Goal: Information Seeking & Learning: Learn about a topic

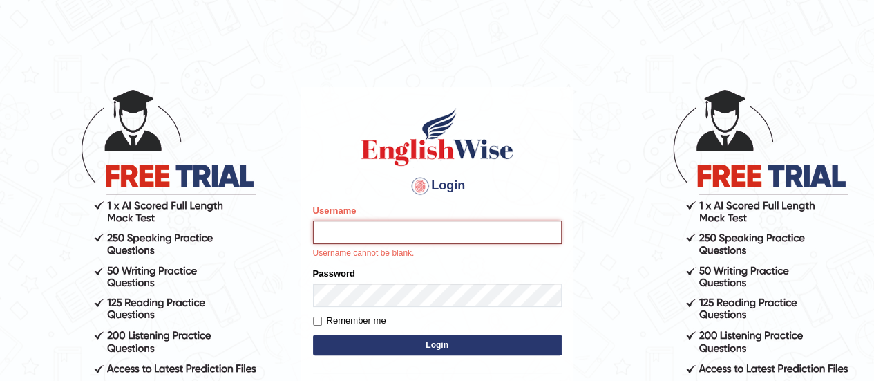
type input "Johncross"
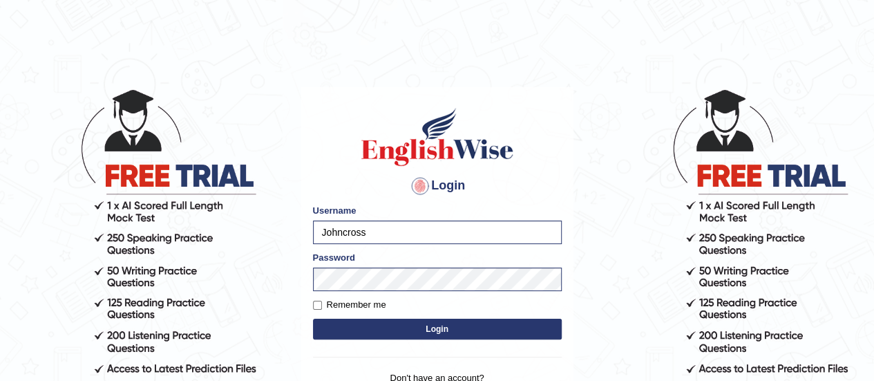
click at [478, 332] on button "Login" at bounding box center [437, 329] width 249 height 21
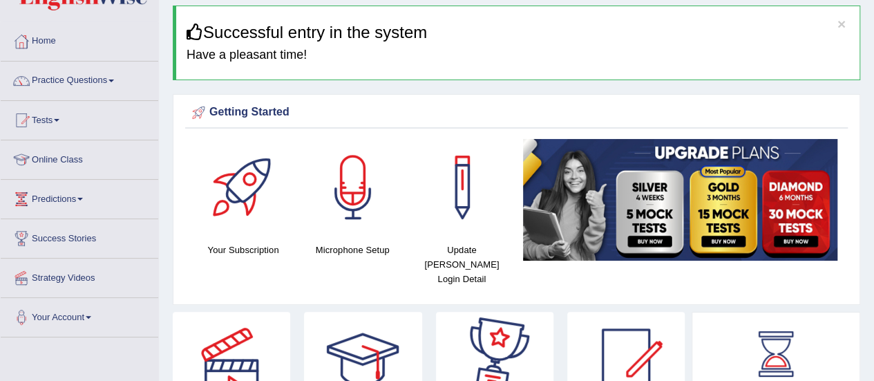
scroll to position [46, 0]
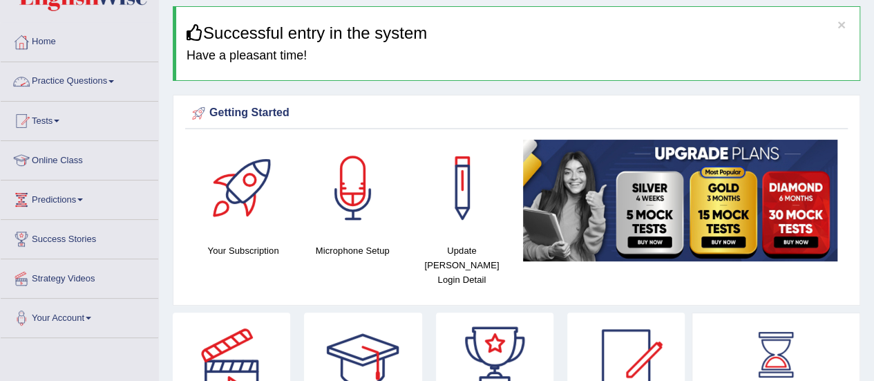
click at [69, 77] on link "Practice Questions" at bounding box center [80, 79] width 158 height 35
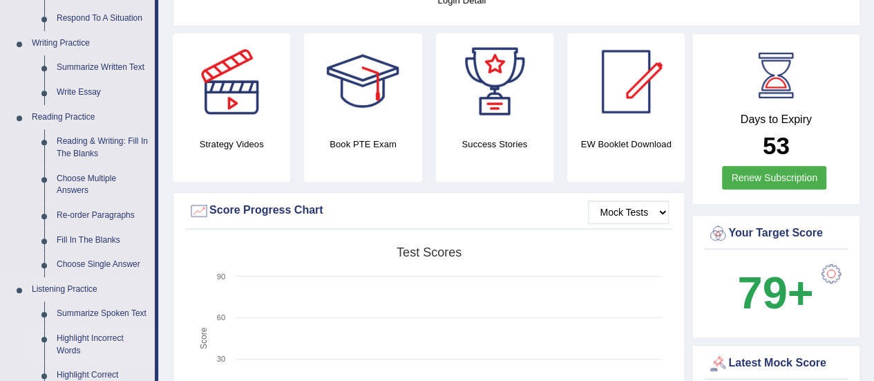
scroll to position [306, 0]
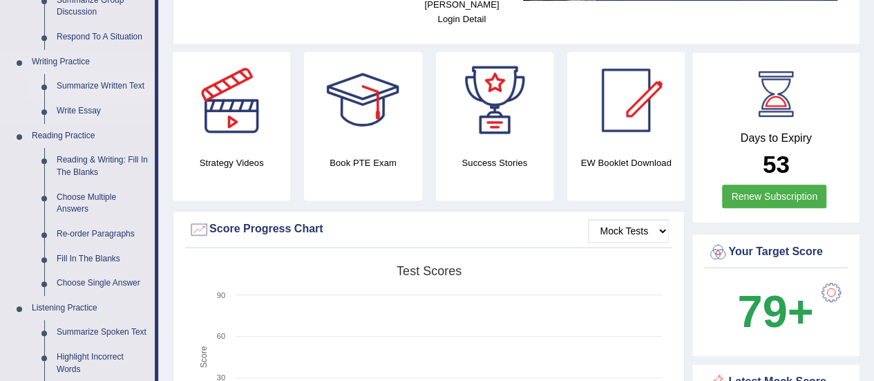
click at [73, 88] on link "Summarize Written Text" at bounding box center [102, 86] width 104 height 25
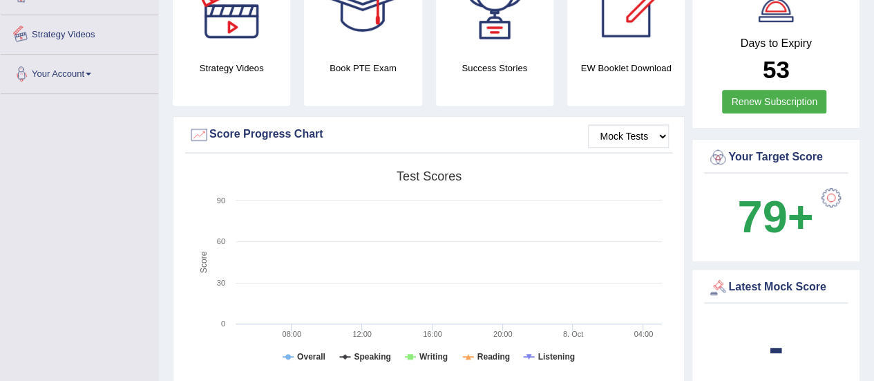
scroll to position [440, 0]
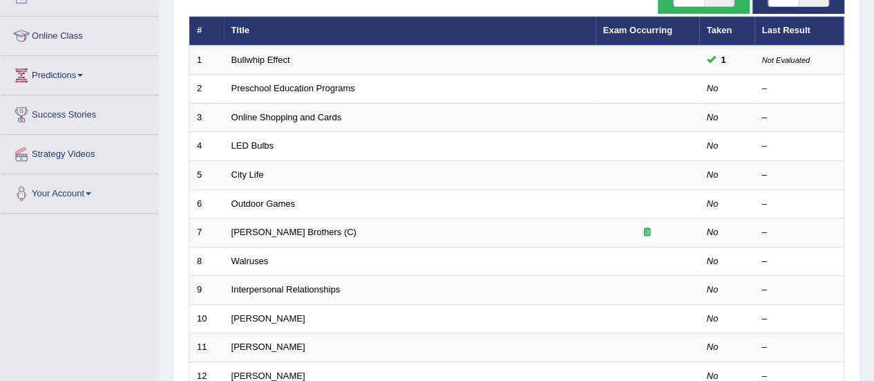
scroll to position [169, 0]
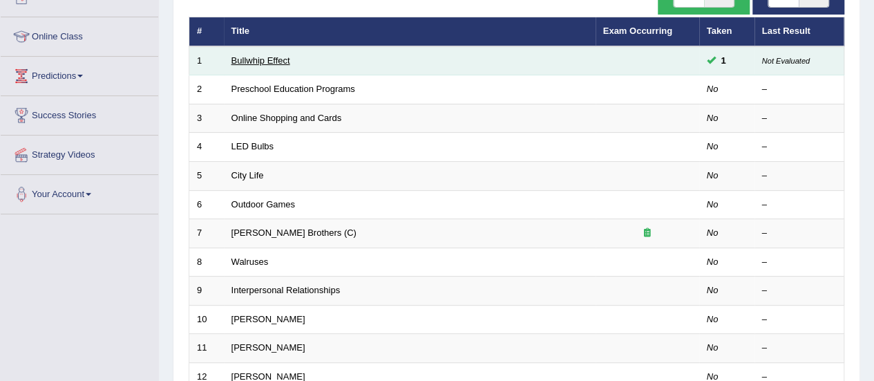
click at [260, 60] on link "Bullwhip Effect" at bounding box center [261, 60] width 59 height 10
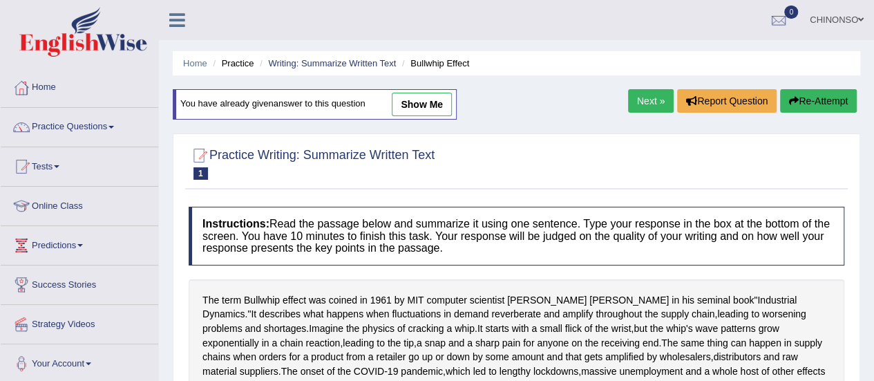
click at [412, 104] on link "show me" at bounding box center [422, 104] width 60 height 23
type textarea "Imagin the physics of cracking a whip, and it starts with a small flick of the …"
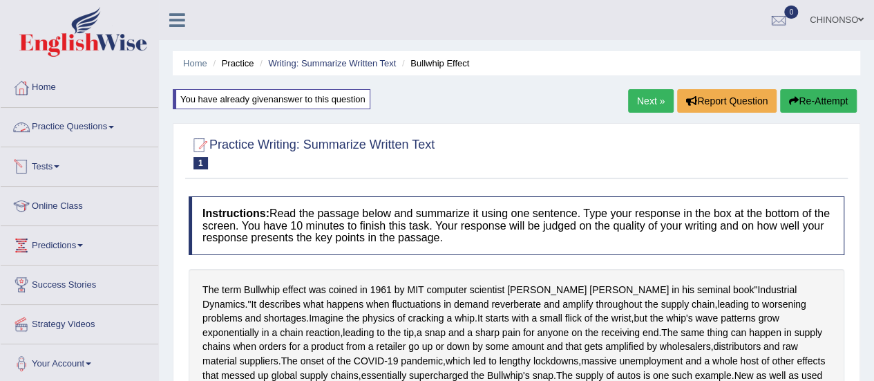
click at [73, 123] on link "Practice Questions" at bounding box center [80, 125] width 158 height 35
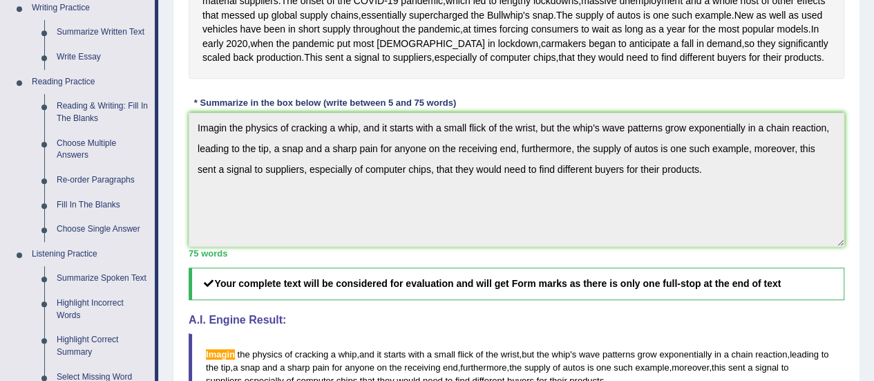
scroll to position [361, 0]
click at [79, 204] on link "Fill In The Blanks" at bounding box center [102, 204] width 104 height 25
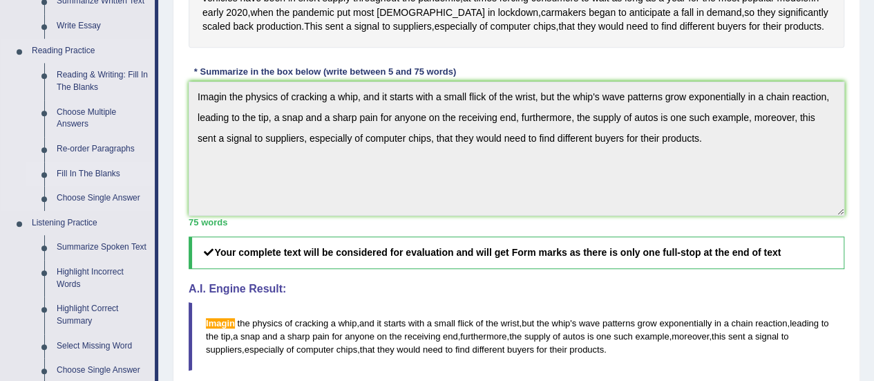
scroll to position [710, 0]
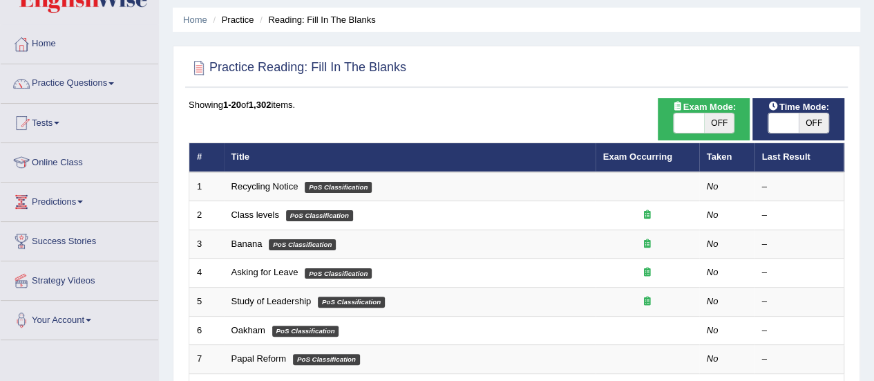
scroll to position [19, 0]
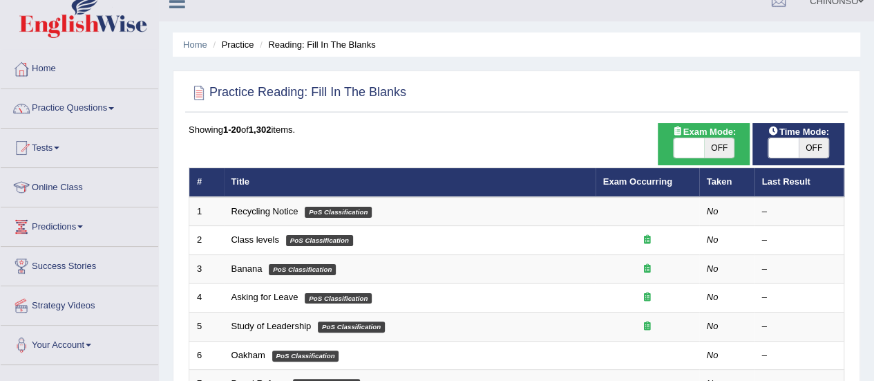
click at [703, 142] on span at bounding box center [689, 147] width 30 height 19
checkbox input "true"
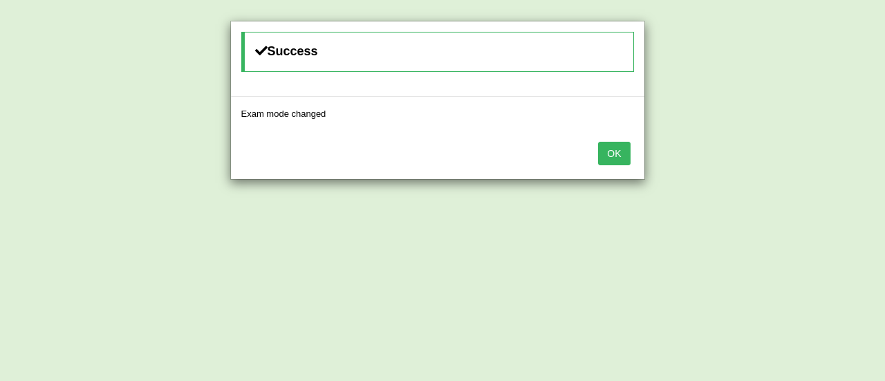
click at [616, 149] on button "OK" at bounding box center [614, 153] width 32 height 23
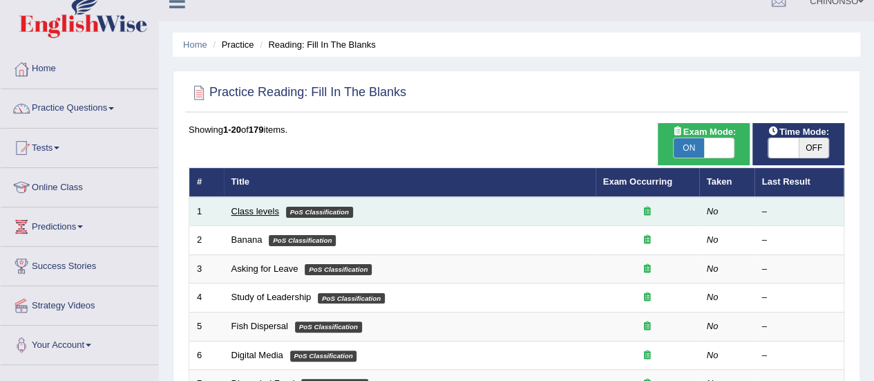
click at [250, 207] on link "Class levels" at bounding box center [256, 211] width 48 height 10
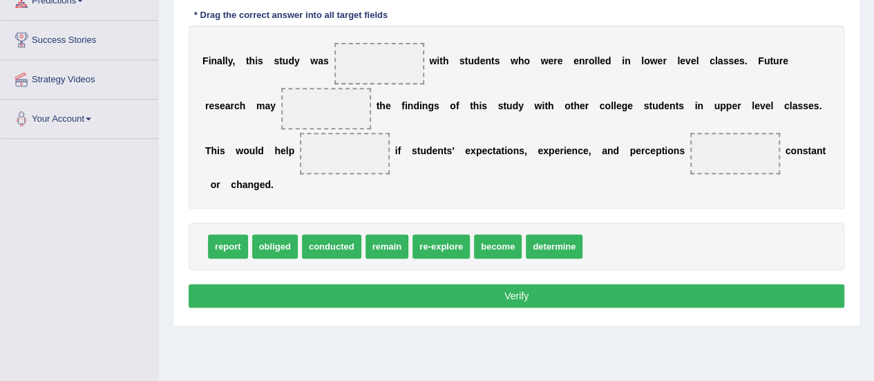
scroll to position [245, 0]
drag, startPoint x: 335, startPoint y: 247, endPoint x: 382, endPoint y: 62, distance: 191.3
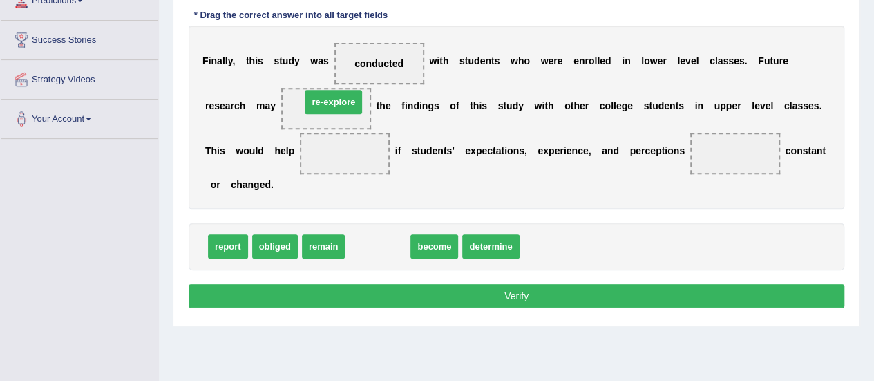
drag, startPoint x: 365, startPoint y: 240, endPoint x: 321, endPoint y: 96, distance: 150.4
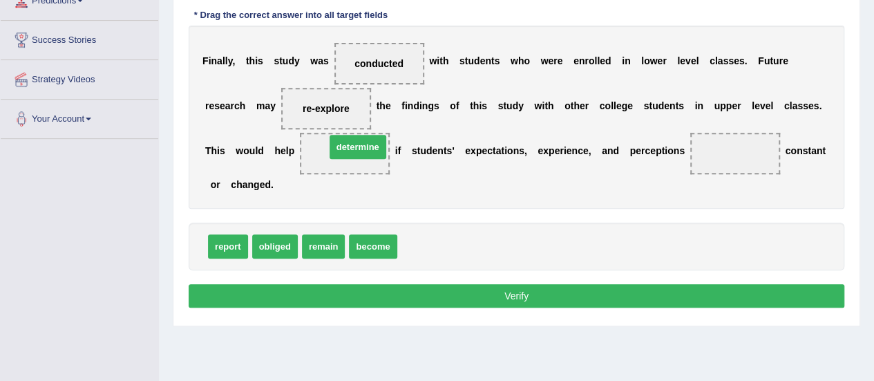
drag, startPoint x: 422, startPoint y: 247, endPoint x: 350, endPoint y: 149, distance: 122.2
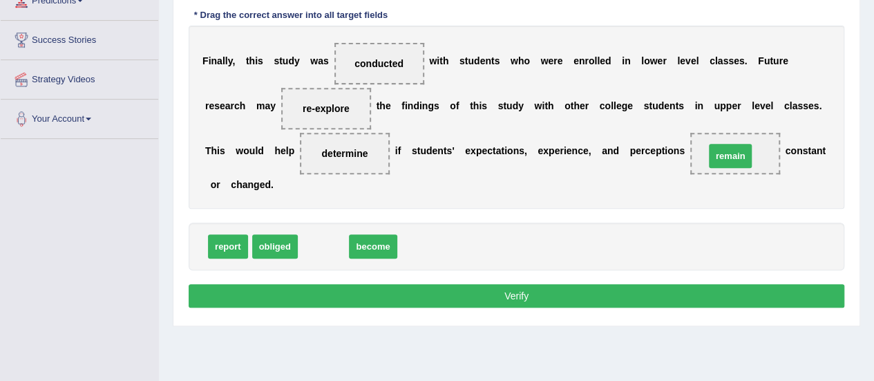
drag, startPoint x: 323, startPoint y: 247, endPoint x: 730, endPoint y: 149, distance: 418.7
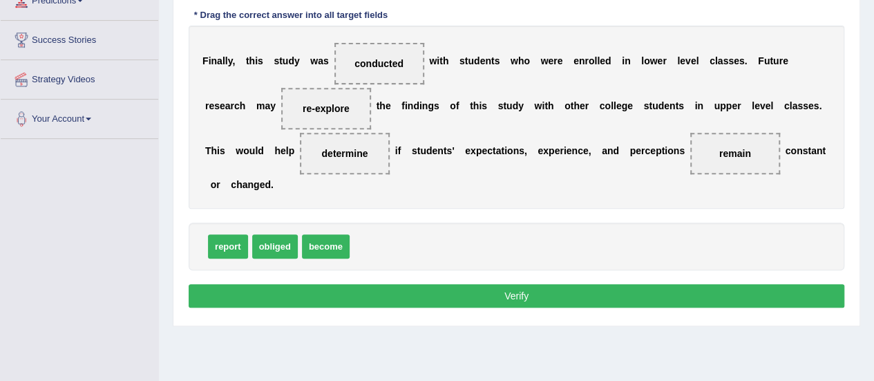
click at [511, 294] on button "Verify" at bounding box center [517, 295] width 656 height 23
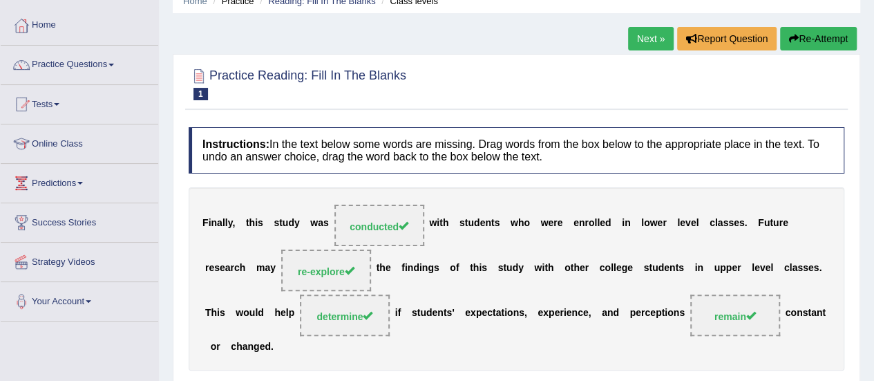
scroll to position [7, 0]
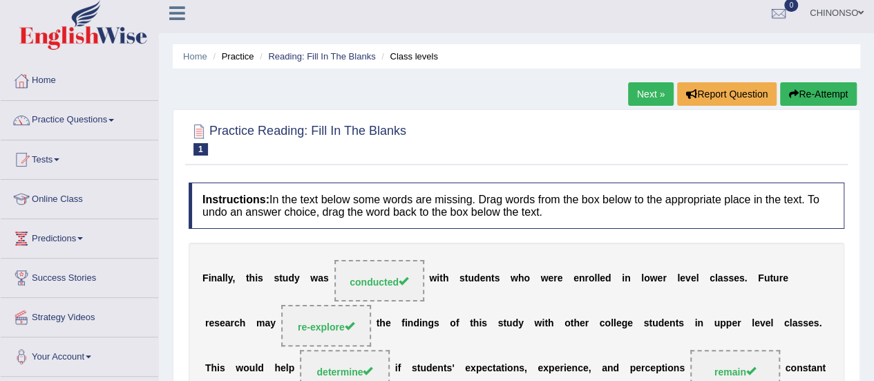
click at [643, 92] on link "Next »" at bounding box center [651, 93] width 46 height 23
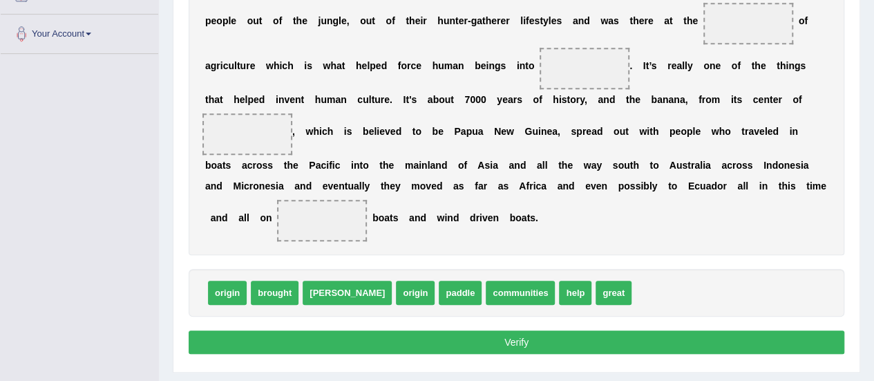
scroll to position [330, 0]
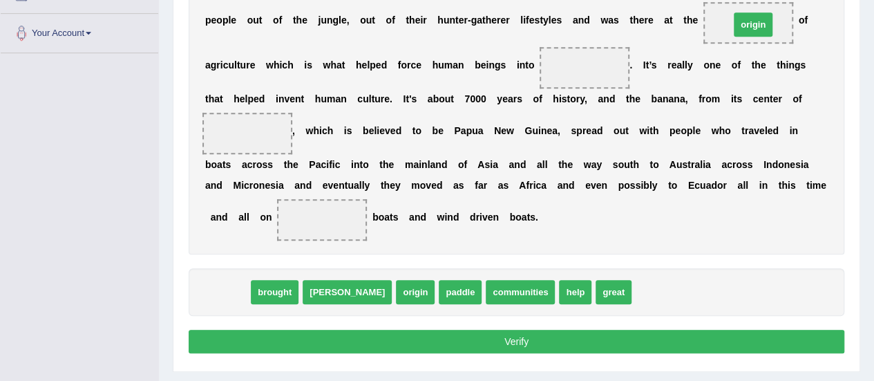
drag, startPoint x: 230, startPoint y: 294, endPoint x: 756, endPoint y: 27, distance: 590.0
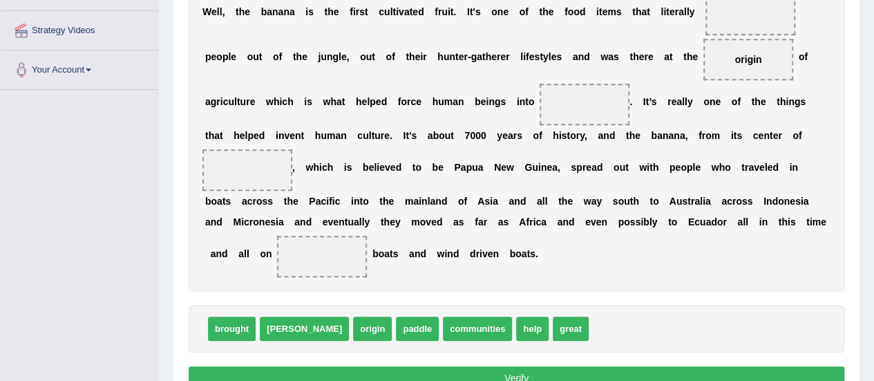
scroll to position [293, 0]
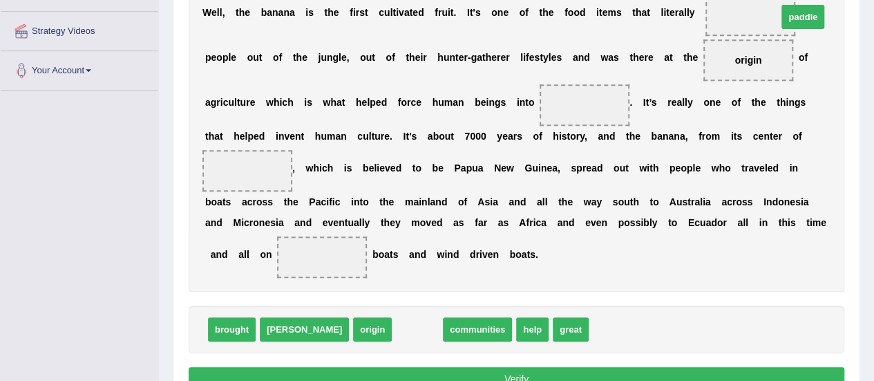
drag, startPoint x: 363, startPoint y: 330, endPoint x: 748, endPoint y: 17, distance: 496.3
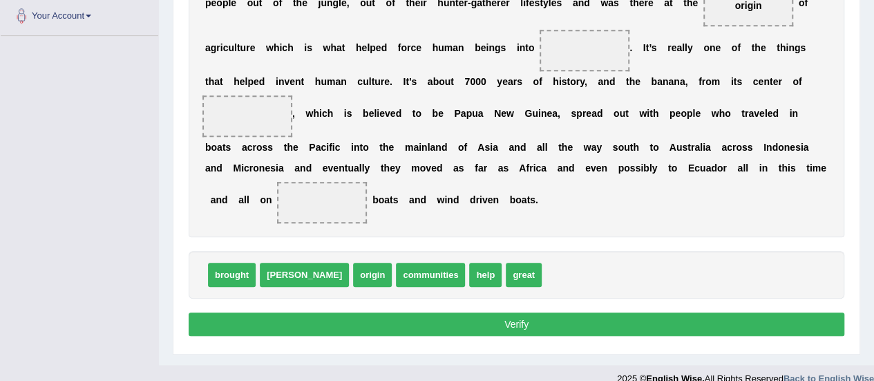
scroll to position [351, 0]
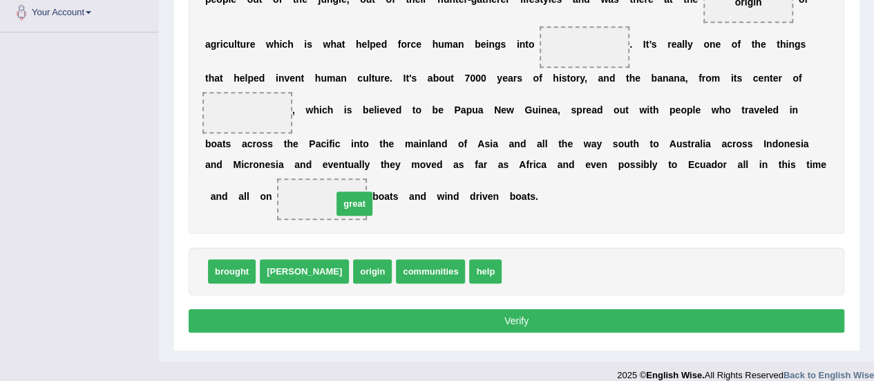
drag, startPoint x: 458, startPoint y: 274, endPoint x: 289, endPoint y: 207, distance: 182.4
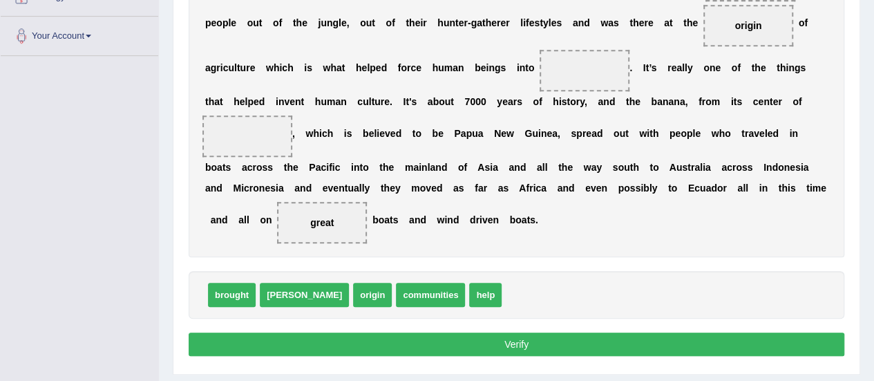
scroll to position [328, 0]
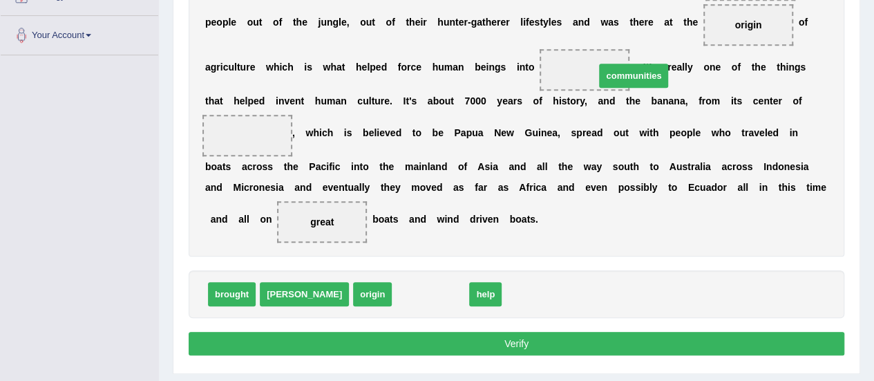
drag, startPoint x: 373, startPoint y: 288, endPoint x: 576, endPoint y: 70, distance: 297.8
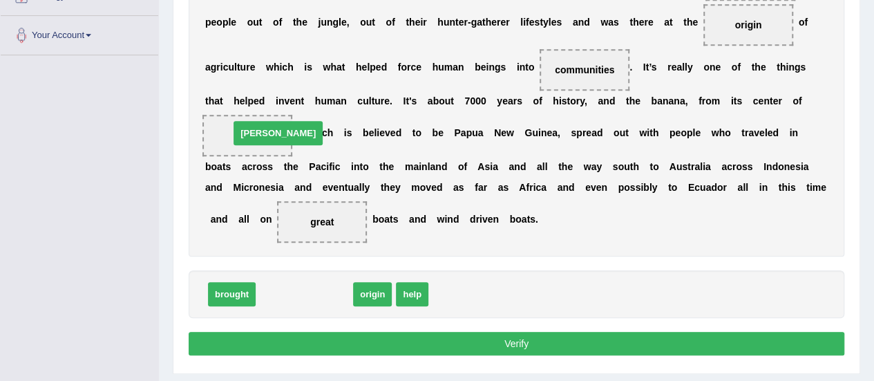
drag, startPoint x: 283, startPoint y: 292, endPoint x: 257, endPoint y: 132, distance: 162.5
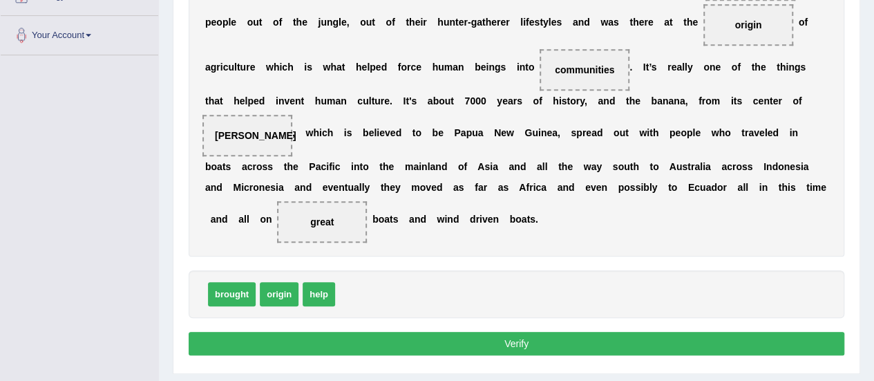
scroll to position [364, 0]
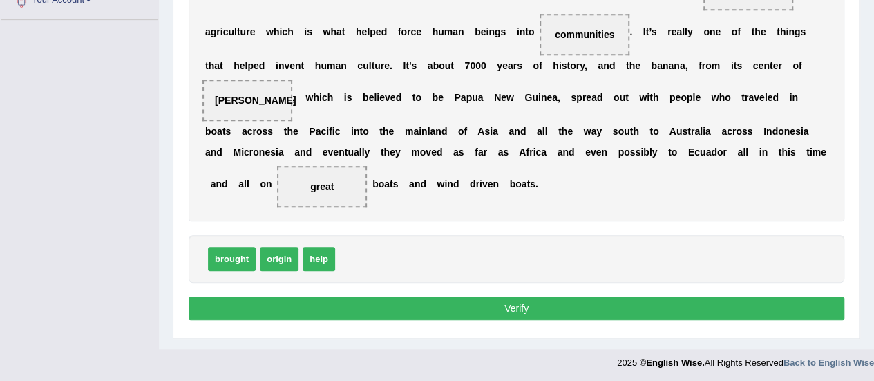
click at [415, 303] on button "Verify" at bounding box center [517, 307] width 656 height 23
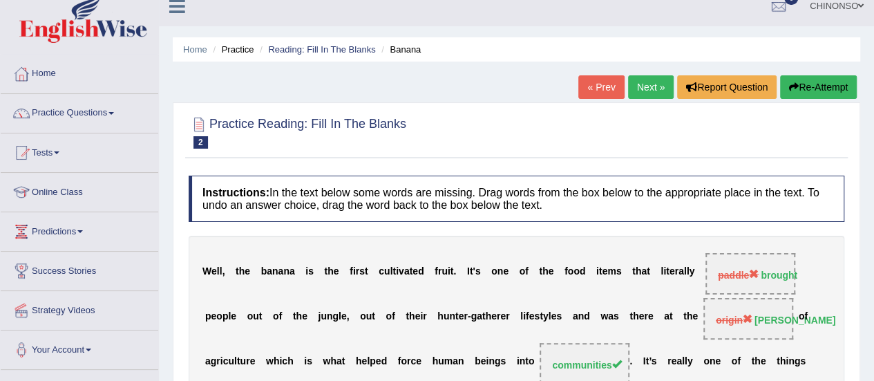
scroll to position [0, 0]
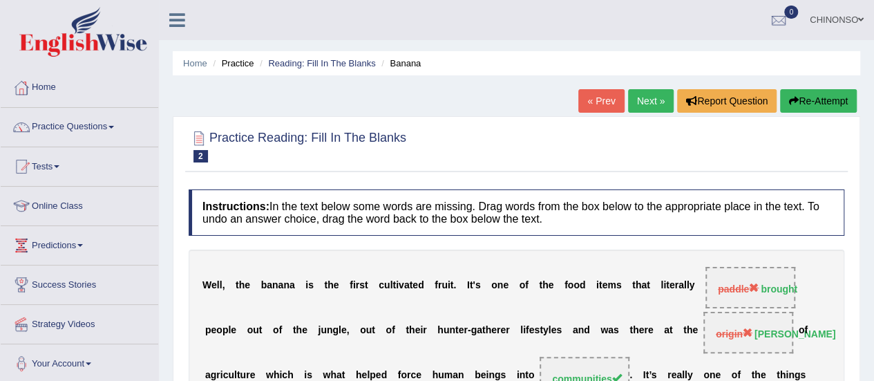
click at [646, 103] on link "Next »" at bounding box center [651, 100] width 46 height 23
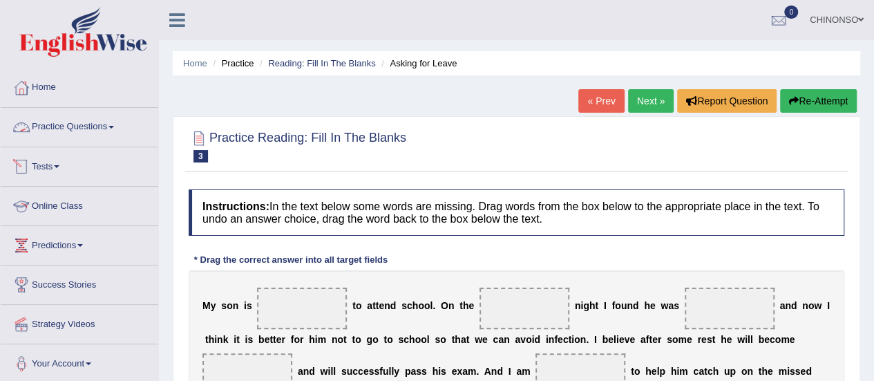
click at [77, 125] on link "Practice Questions" at bounding box center [80, 125] width 158 height 35
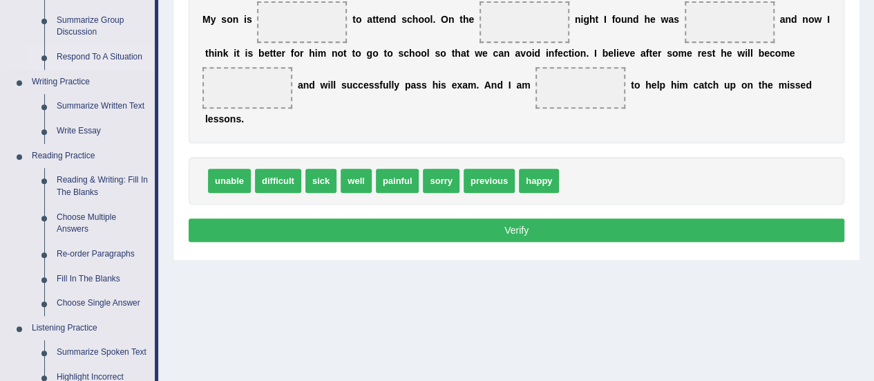
scroll to position [288, 0]
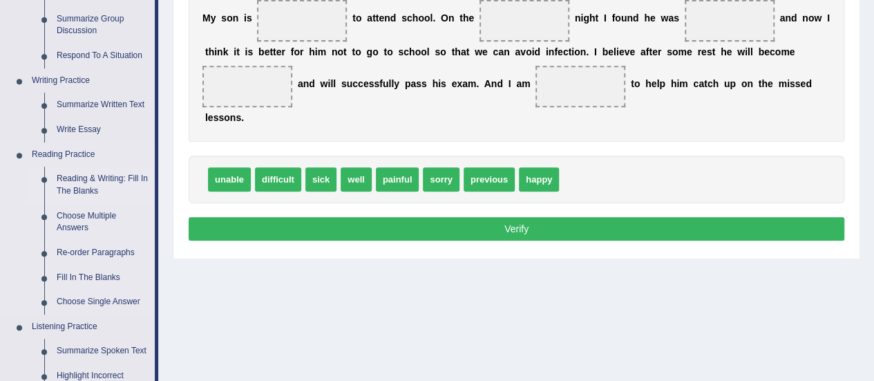
click at [112, 179] on link "Reading & Writing: Fill In The Blanks" at bounding box center [102, 185] width 104 height 37
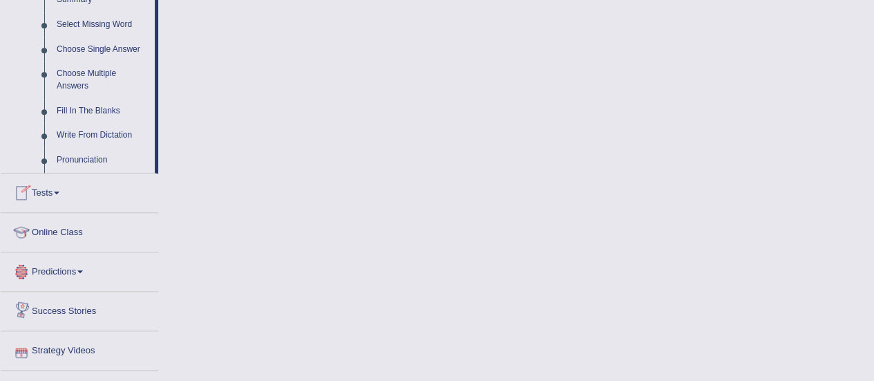
scroll to position [739, 0]
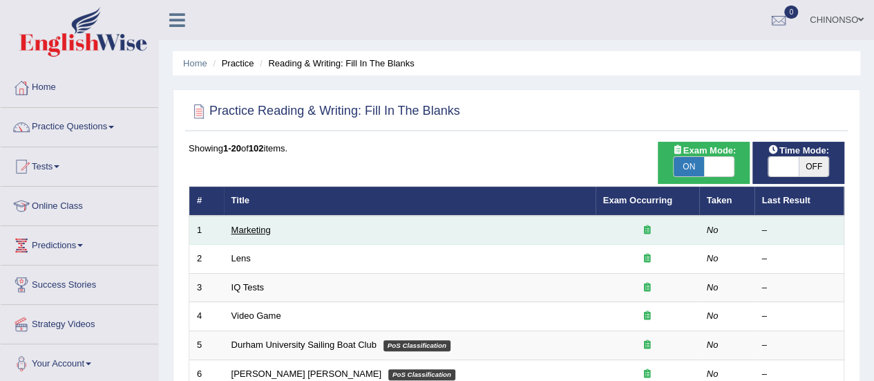
click at [249, 227] on link "Marketing" at bounding box center [251, 230] width 39 height 10
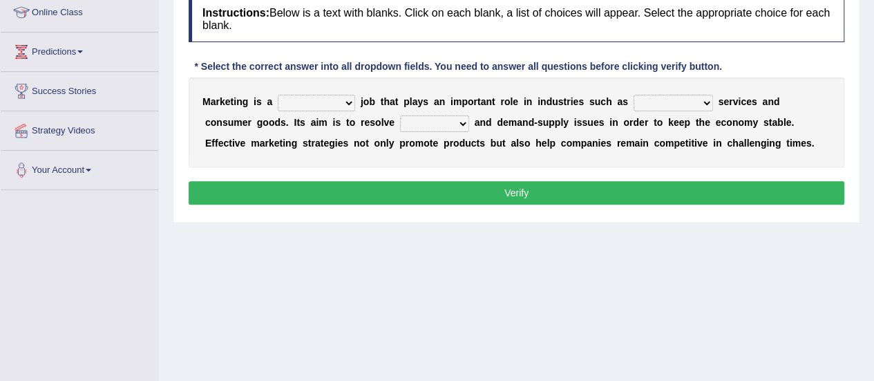
scroll to position [194, 0]
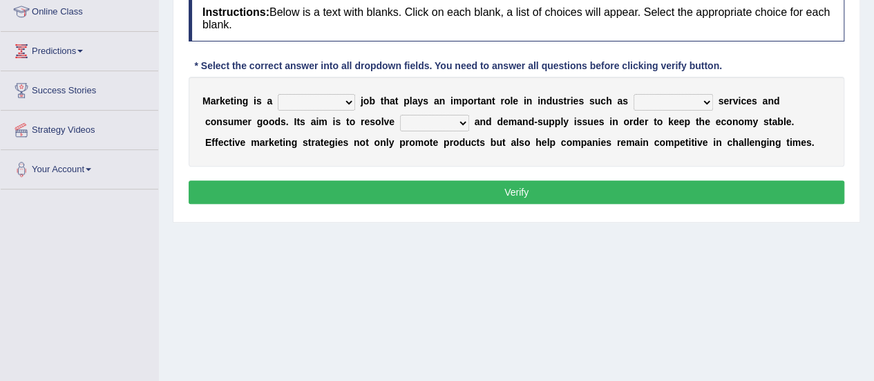
click at [347, 100] on select "professional flexible parochial descriptive" at bounding box center [316, 102] width 77 height 17
select select "professional"
click at [278, 94] on select "professional flexible parochial descriptive" at bounding box center [316, 102] width 77 height 17
click at [699, 112] on div "M a r k e t i n g i s a professional flexible parochial descriptive j o b t h a…" at bounding box center [517, 122] width 656 height 90
click at [699, 104] on select "civil financial conventional foremost" at bounding box center [673, 102] width 79 height 17
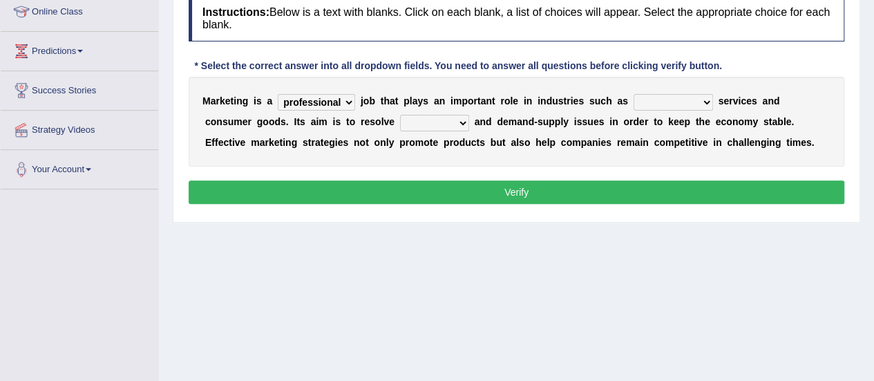
select select "financial"
click at [634, 94] on select "civil financial conventional foremost" at bounding box center [673, 102] width 79 height 17
click at [400, 125] on select "imbalance excess symmetry budget" at bounding box center [434, 123] width 69 height 17
select select "excess"
click at [400, 115] on select "imbalance excess symmetry budget" at bounding box center [434, 123] width 69 height 17
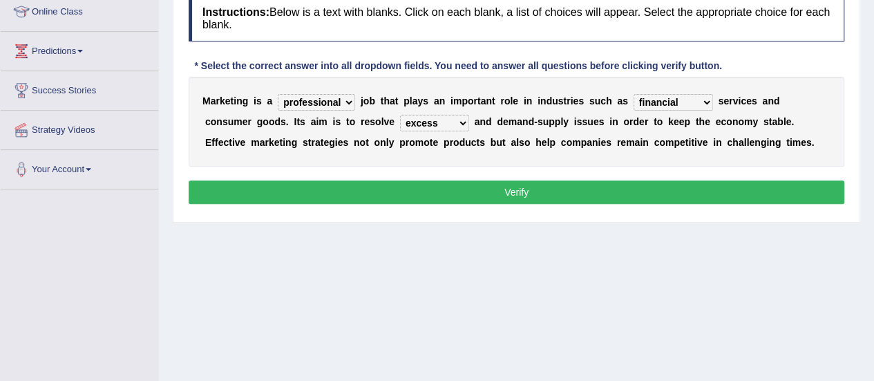
click at [346, 103] on select "professional flexible parochial descriptive" at bounding box center [316, 102] width 77 height 17
click at [278, 94] on select "professional flexible parochial descriptive" at bounding box center [316, 102] width 77 height 17
click at [693, 101] on select "civil financial conventional foremost" at bounding box center [673, 102] width 79 height 17
click at [634, 94] on select "civil financial conventional foremost" at bounding box center [673, 102] width 79 height 17
click at [400, 118] on select "imbalance excess symmetry budget" at bounding box center [434, 123] width 69 height 17
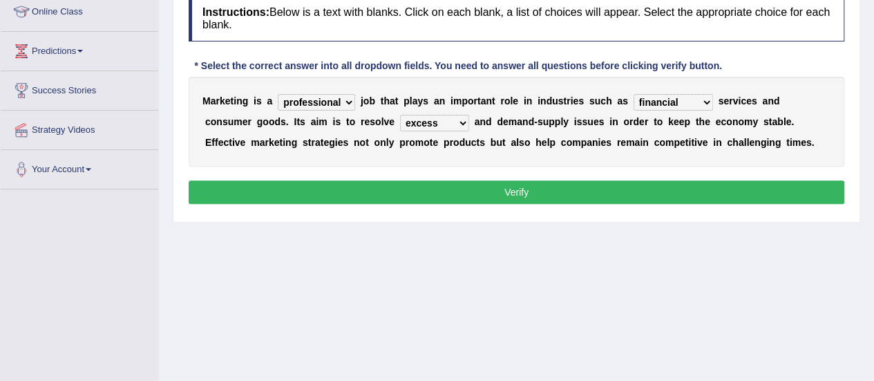
click at [400, 115] on select "imbalance excess symmetry budget" at bounding box center [434, 123] width 69 height 17
click at [409, 189] on button "Verify" at bounding box center [517, 191] width 656 height 23
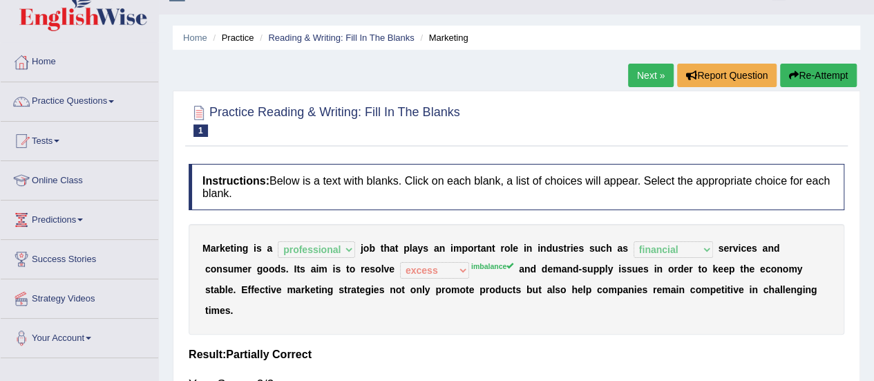
scroll to position [23, 0]
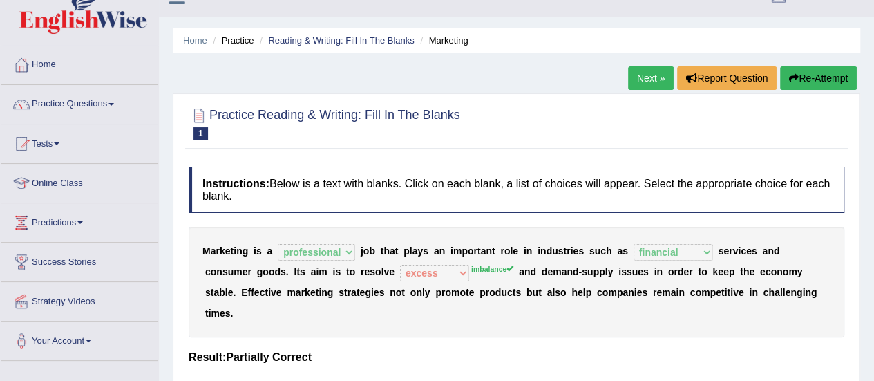
click at [648, 78] on link "Next »" at bounding box center [651, 77] width 46 height 23
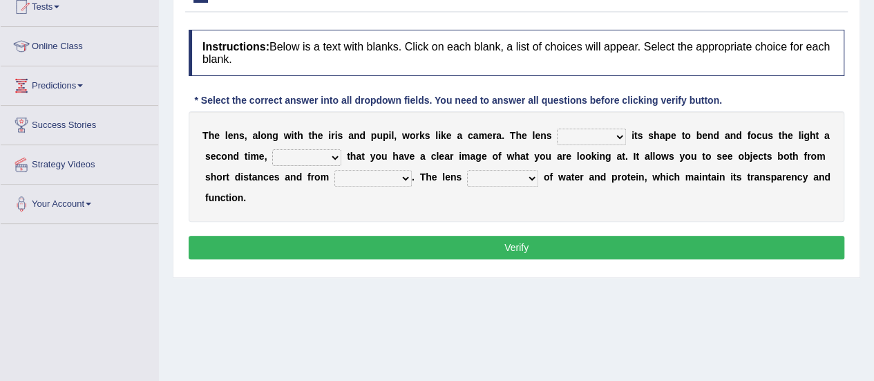
scroll to position [158, 0]
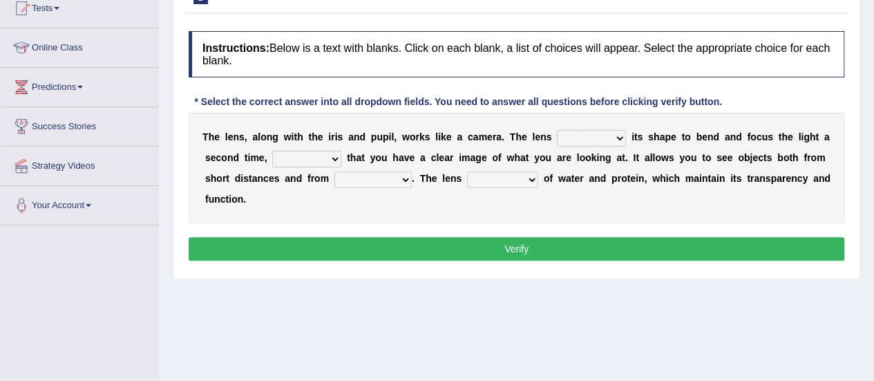
click at [578, 139] on select "adjusts shows selects presents" at bounding box center [591, 138] width 69 height 17
select select "adjusts"
click at [557, 130] on select "adjusts shows selects presents" at bounding box center [591, 138] width 69 height 17
click at [301, 156] on select "ensures to ensure ensure ensured" at bounding box center [306, 159] width 69 height 17
select select "to ensure"
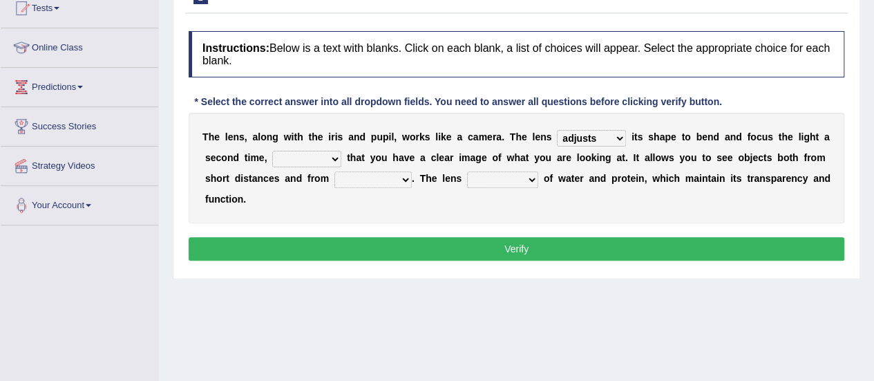
click at [272, 151] on select "ensures to ensure ensure ensured" at bounding box center [306, 159] width 69 height 17
click at [359, 177] on select "far away in between further apart all along" at bounding box center [373, 179] width 77 height 17
select select "far away"
click at [335, 171] on select "far away in between further apart all along" at bounding box center [373, 179] width 77 height 17
click at [517, 176] on select "constitutes comprises composes consists" at bounding box center [502, 179] width 71 height 17
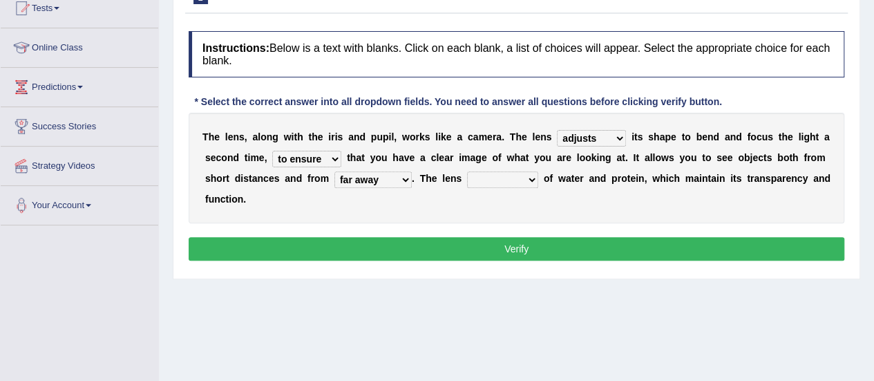
select select "consists"
click at [467, 171] on select "constitutes comprises composes consists" at bounding box center [502, 179] width 71 height 17
click at [496, 249] on button "Verify" at bounding box center [517, 248] width 656 height 23
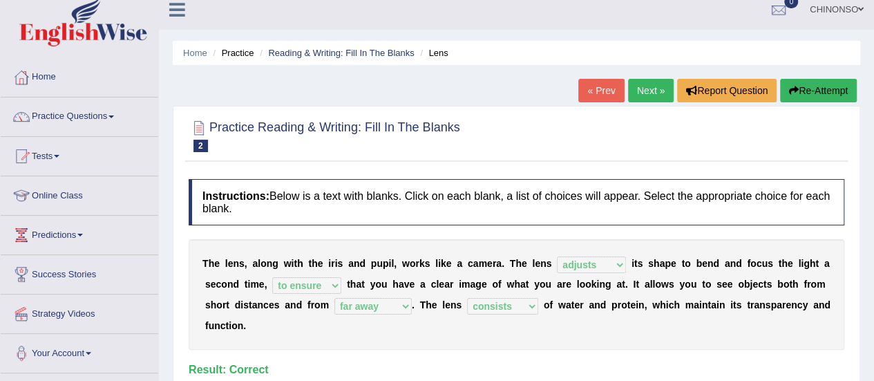
scroll to position [10, 0]
click at [648, 87] on link "Next »" at bounding box center [651, 90] width 46 height 23
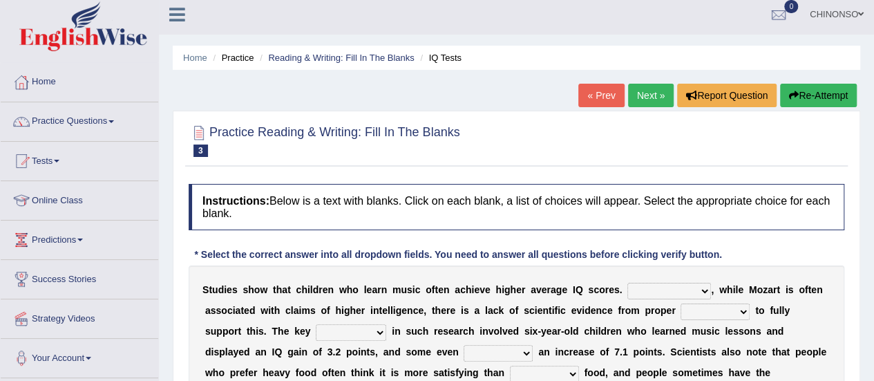
scroll to position [3, 0]
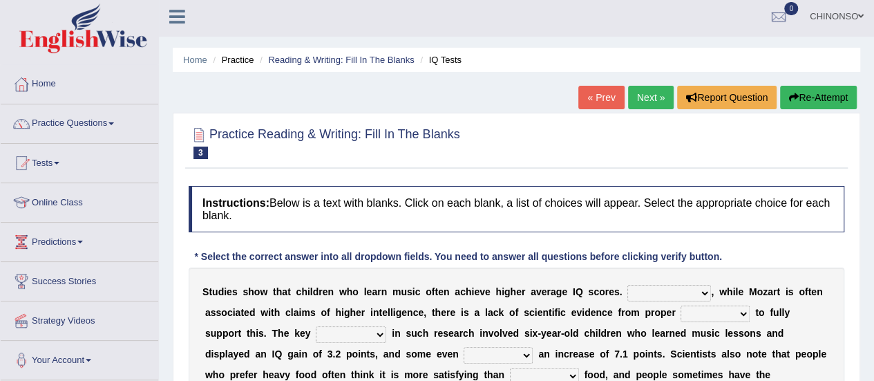
click at [594, 93] on link "« Prev" at bounding box center [601, 97] width 46 height 23
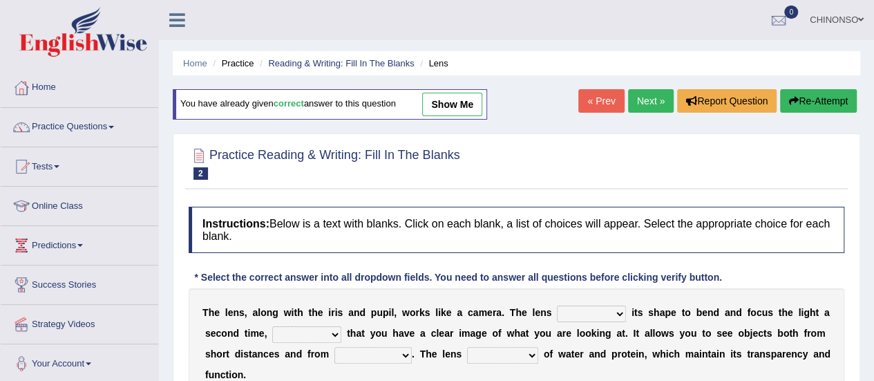
click at [594, 93] on link "« Prev" at bounding box center [601, 100] width 46 height 23
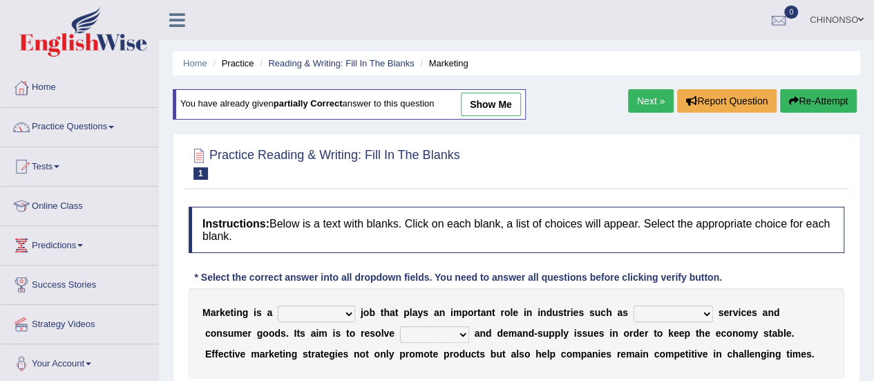
click at [493, 95] on link "show me" at bounding box center [491, 104] width 60 height 23
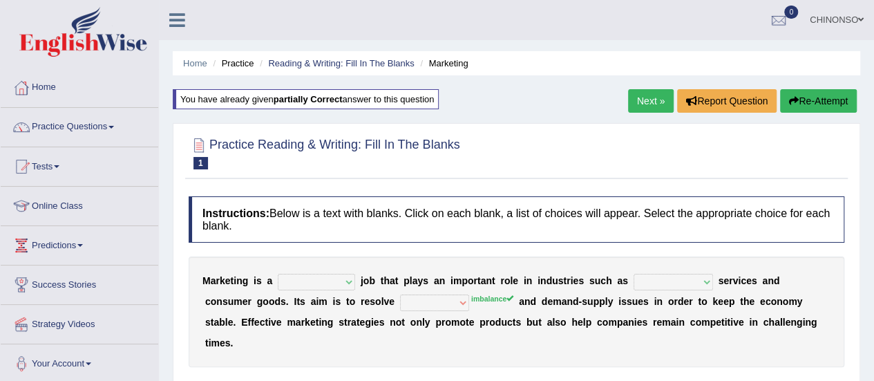
select select "professional"
select select "financial"
select select "excess"
click at [87, 118] on link "Practice Questions" at bounding box center [80, 125] width 158 height 35
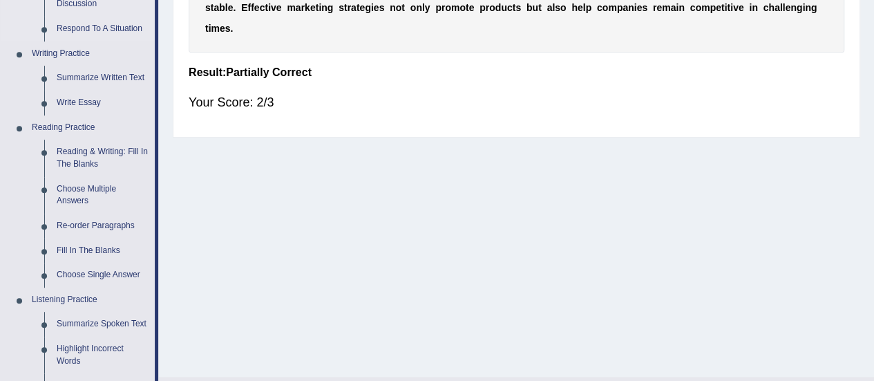
scroll to position [315, 0]
click at [96, 224] on link "Re-order Paragraphs" at bounding box center [102, 225] width 104 height 25
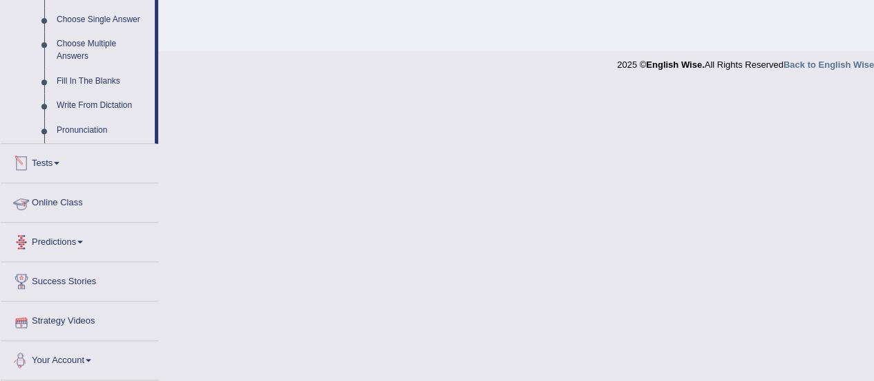
scroll to position [613, 0]
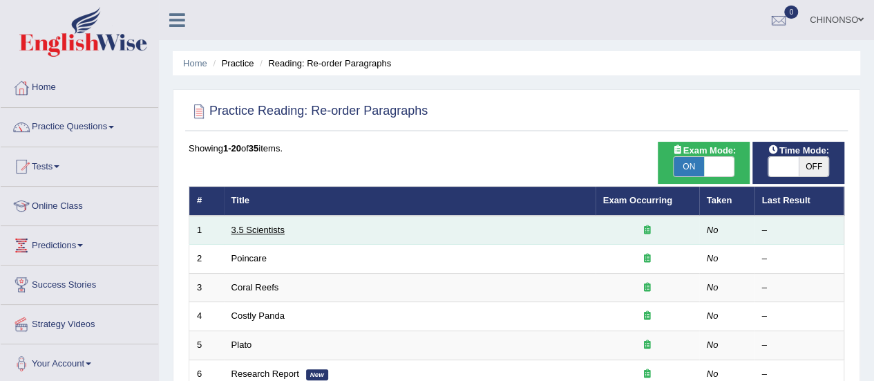
click at [246, 227] on link "3.5 Scientists" at bounding box center [258, 230] width 53 height 10
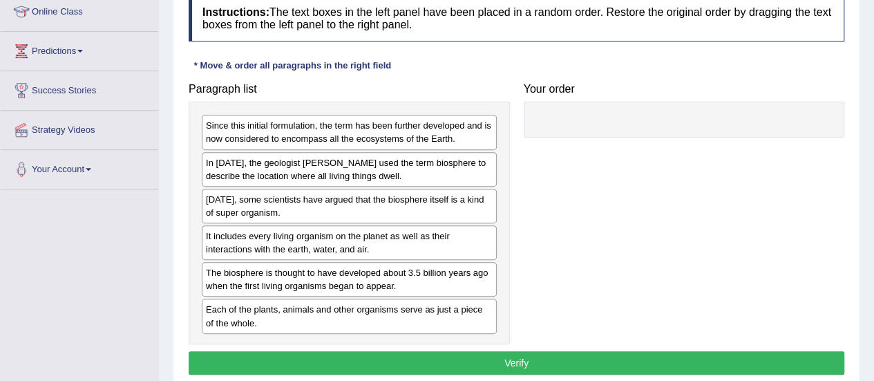
scroll to position [196, 0]
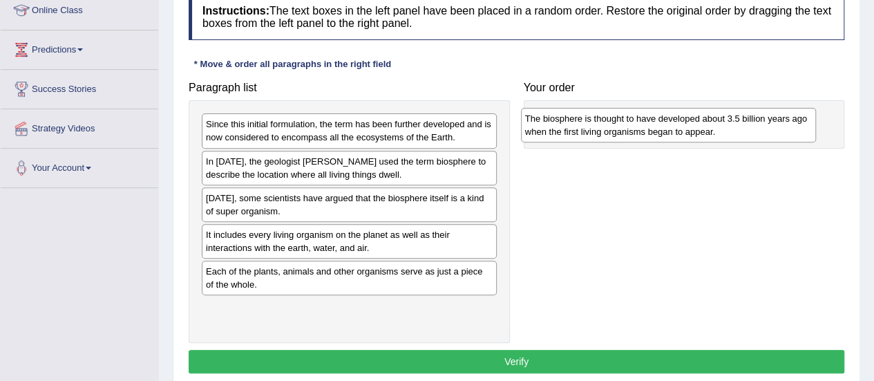
drag, startPoint x: 217, startPoint y: 275, endPoint x: 536, endPoint y: 124, distance: 353.4
click at [536, 124] on div "The biosphere is thought to have developed about 3.5 billion years ago when the…" at bounding box center [668, 125] width 295 height 35
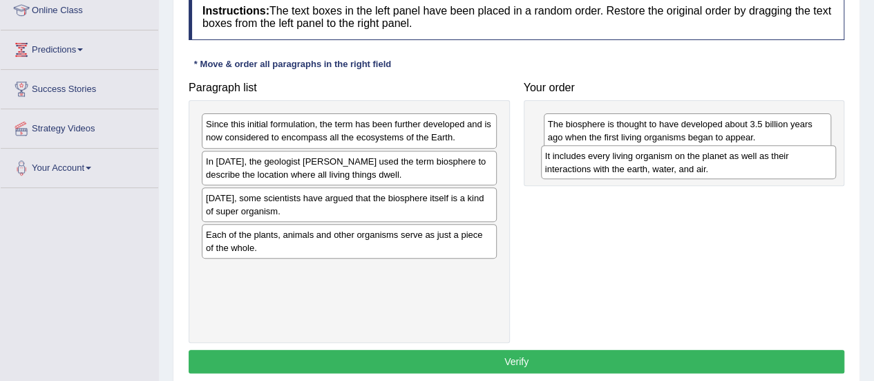
drag, startPoint x: 265, startPoint y: 247, endPoint x: 605, endPoint y: 169, distance: 348.4
click at [605, 169] on div "It includes every living organism on the planet as well as their interactions w…" at bounding box center [688, 162] width 295 height 35
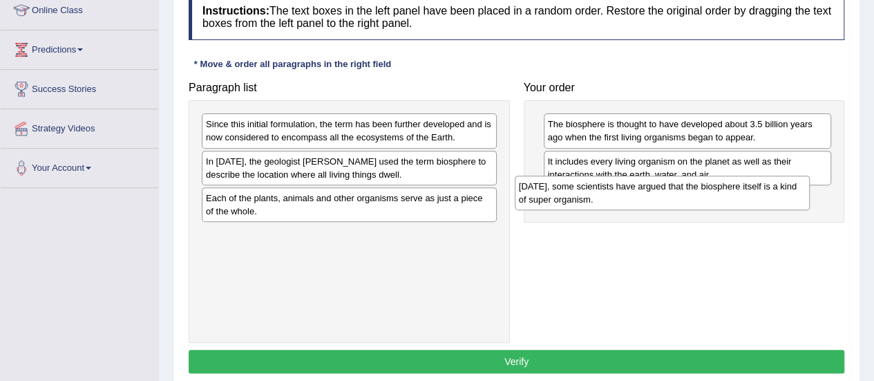
drag, startPoint x: 282, startPoint y: 211, endPoint x: 595, endPoint y: 200, distance: 313.3
click at [595, 200] on div "Today, some scientists have argued that the biosphere itself is a kind of super…" at bounding box center [662, 193] width 295 height 35
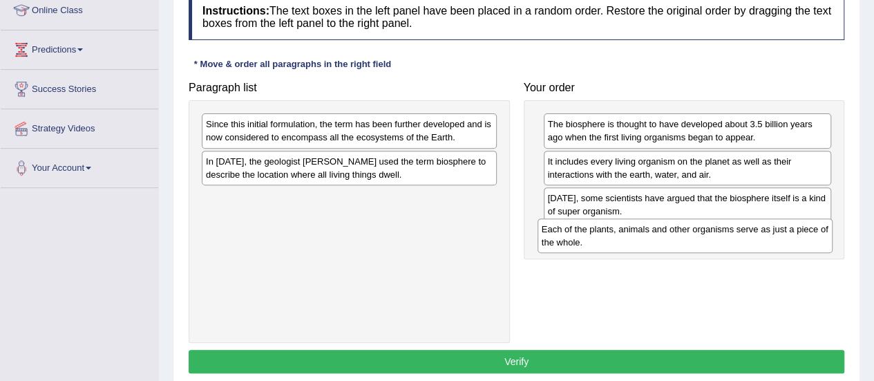
drag, startPoint x: 335, startPoint y: 208, endPoint x: 670, endPoint y: 241, distance: 337.5
click at [670, 241] on div "Each of the plants, animals and other organisms serve as just a piece of the wh…" at bounding box center [685, 235] width 295 height 35
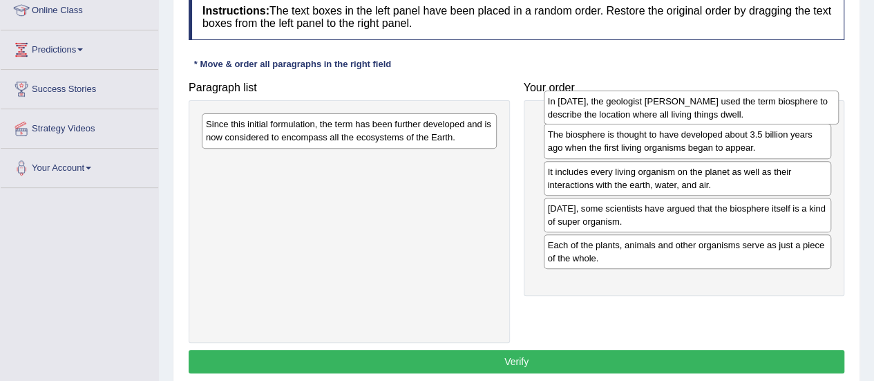
drag, startPoint x: 355, startPoint y: 168, endPoint x: 697, endPoint y: 109, distance: 347.1
click at [697, 109] on div "In 1875, the geologist Eduard Suess used the term biosphere to describe the loc…" at bounding box center [691, 108] width 295 height 35
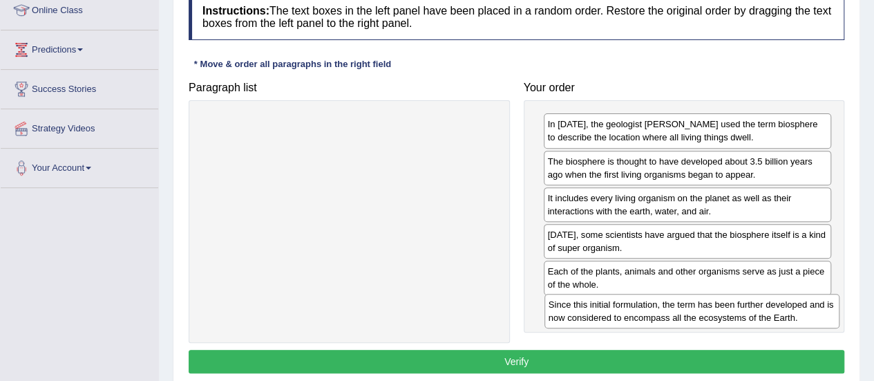
drag, startPoint x: 370, startPoint y: 129, endPoint x: 715, endPoint y: 310, distance: 388.9
click at [715, 310] on div "Since this initial formulation, the term has been further developed and is now …" at bounding box center [692, 311] width 295 height 35
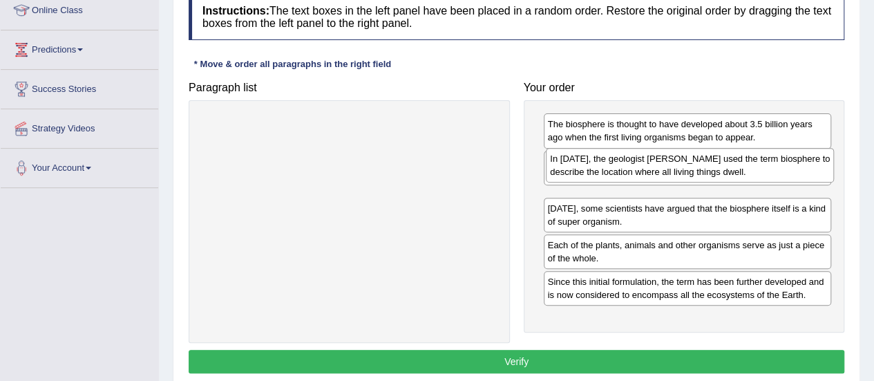
drag, startPoint x: 681, startPoint y: 139, endPoint x: 684, endPoint y: 173, distance: 34.7
click at [684, 173] on div "In 1875, the geologist Eduard Suess used the term biosphere to describe the loc…" at bounding box center [690, 165] width 288 height 35
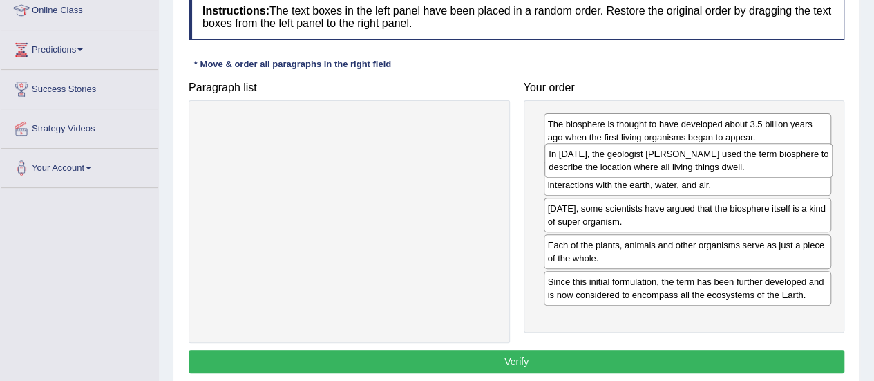
drag, startPoint x: 629, startPoint y: 198, endPoint x: 630, endPoint y: 156, distance: 42.2
click at [630, 156] on div "In 1875, the geologist Eduard Suess used the term biosphere to describe the loc…" at bounding box center [689, 160] width 288 height 35
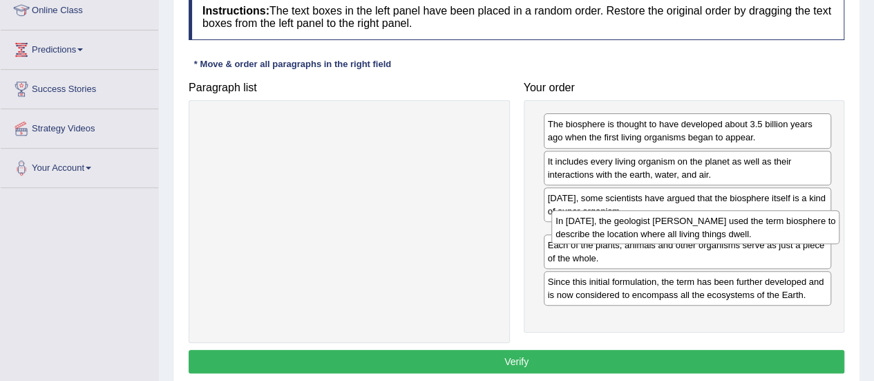
drag, startPoint x: 582, startPoint y: 164, endPoint x: 590, endPoint y: 225, distance: 61.4
click at [590, 225] on div "In 1875, the geologist Eduard Suess used the term biosphere to describe the loc…" at bounding box center [696, 227] width 288 height 35
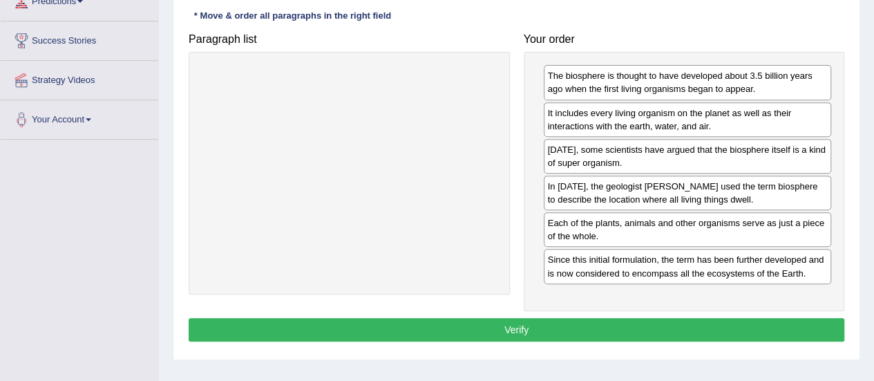
scroll to position [245, 0]
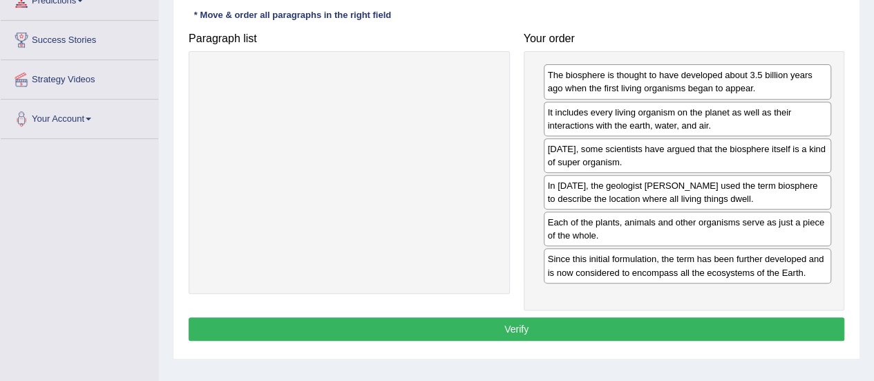
drag, startPoint x: 688, startPoint y: 227, endPoint x: 688, endPoint y: 237, distance: 10.4
click at [491, 320] on button "Verify" at bounding box center [517, 328] width 656 height 23
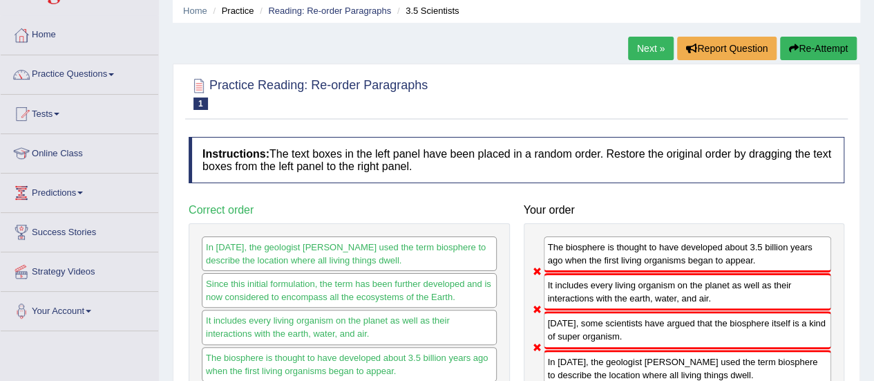
scroll to position [0, 0]
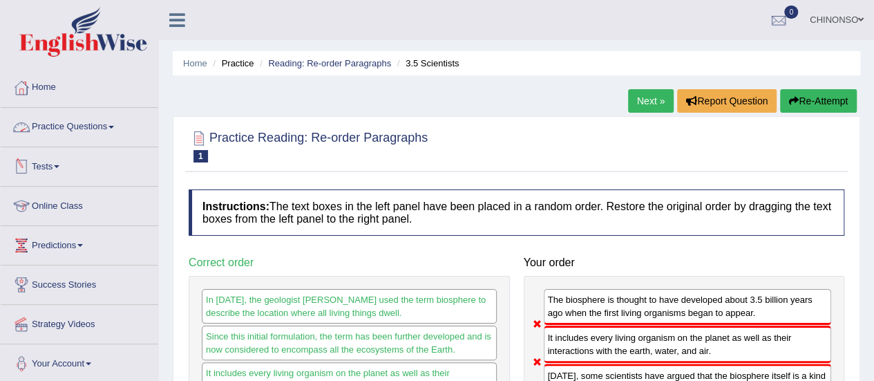
click at [42, 122] on link "Practice Questions" at bounding box center [80, 125] width 158 height 35
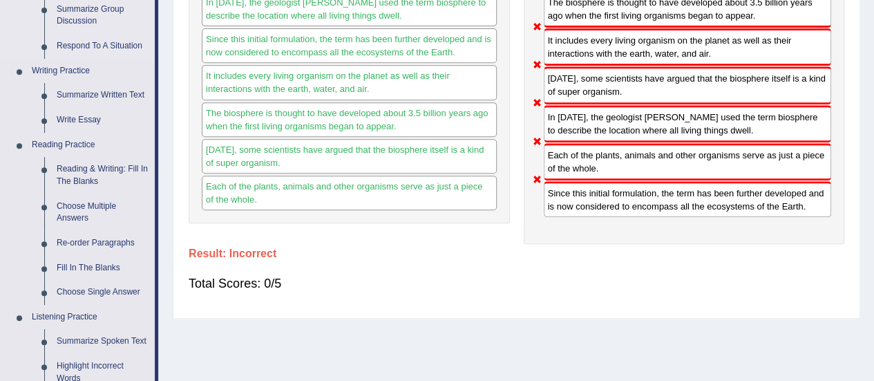
scroll to position [323, 0]
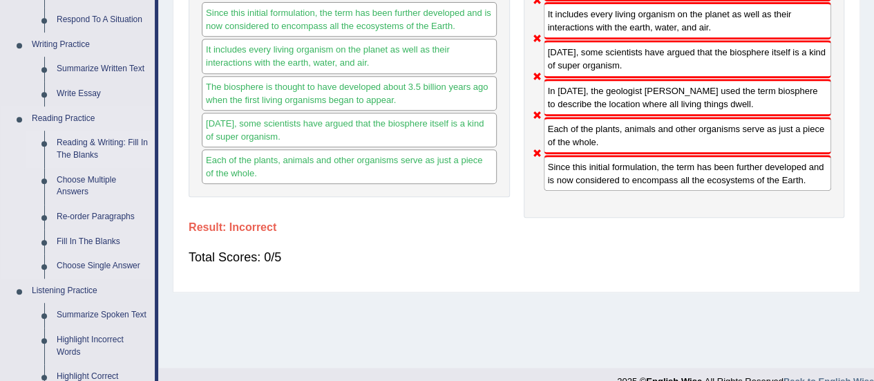
click at [73, 147] on link "Reading & Writing: Fill In The Blanks" at bounding box center [102, 149] width 104 height 37
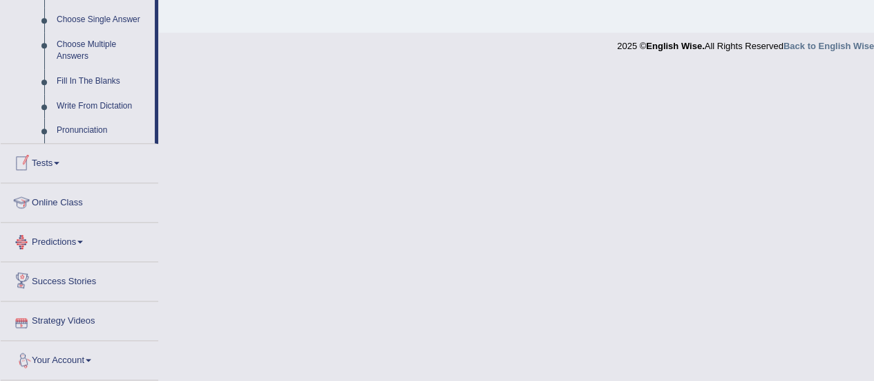
scroll to position [735, 0]
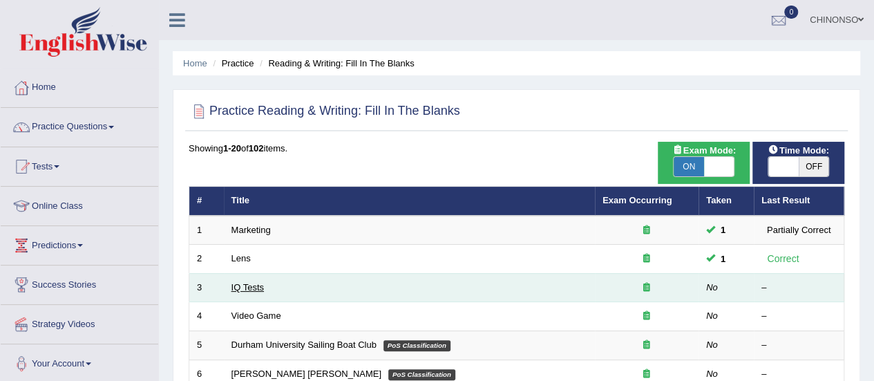
click at [258, 286] on link "IQ Tests" at bounding box center [248, 287] width 32 height 10
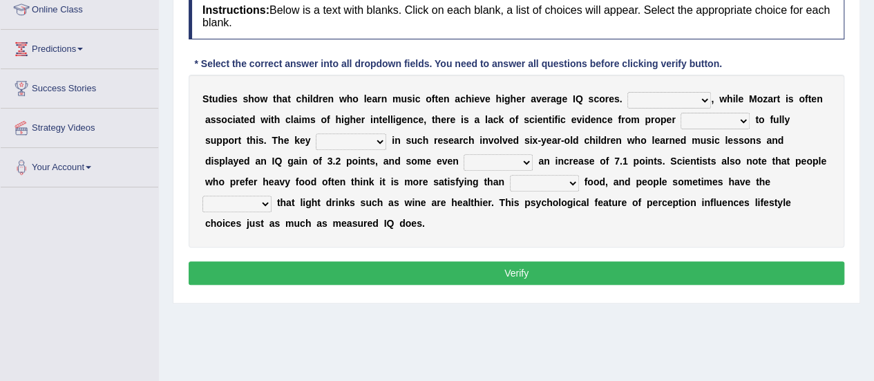
scroll to position [198, 0]
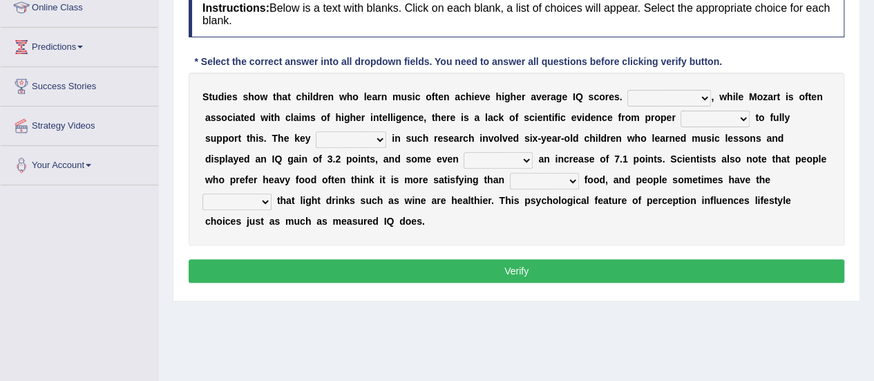
click at [648, 100] on select "However Therefore Consequently While" at bounding box center [670, 98] width 84 height 17
select select "However"
click at [628, 90] on select "However Therefore Consequently While" at bounding box center [670, 98] width 84 height 17
click at [687, 116] on select "test tests testing tested" at bounding box center [715, 119] width 69 height 17
select select "testing"
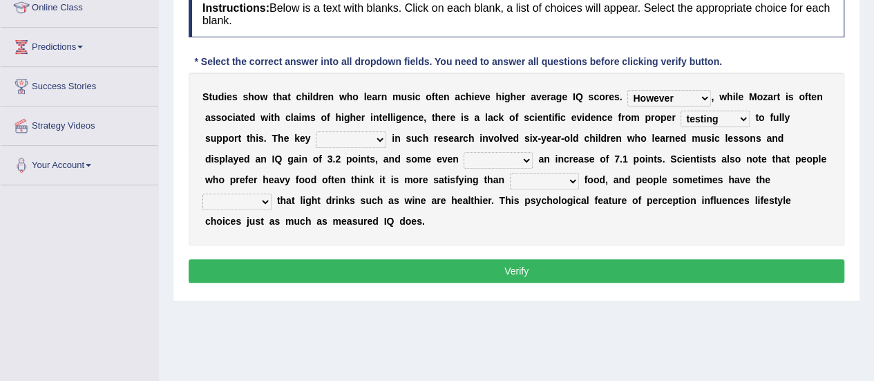
click at [681, 111] on select "test tests testing tested" at bounding box center [715, 119] width 69 height 17
click at [323, 135] on select "process goal implication odd" at bounding box center [351, 139] width 70 height 17
select select "process"
click at [316, 131] on select "process goal implication odd" at bounding box center [351, 139] width 70 height 17
click at [464, 158] on select "exhibited taught learned threatened" at bounding box center [498, 160] width 69 height 17
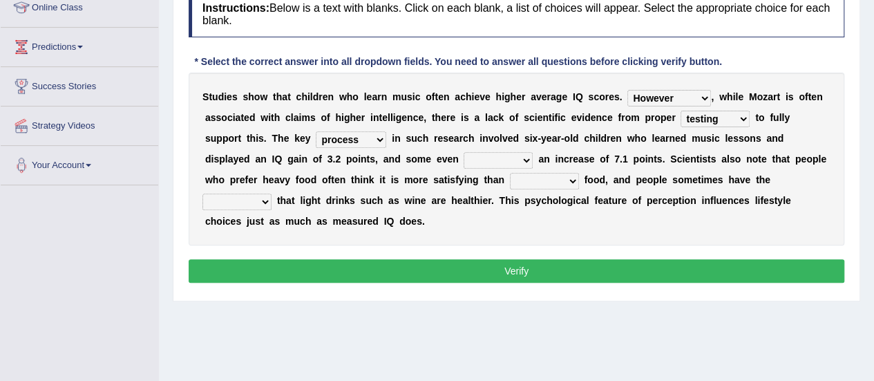
select select "exhibited"
click at [464, 152] on select "exhibited taught learned threatened" at bounding box center [498, 160] width 69 height 17
click at [510, 178] on select "choosy lighter cushiony spooky" at bounding box center [544, 181] width 69 height 17
select select "lighter"
click at [510, 173] on select "choosy lighter cushiony spooky" at bounding box center [544, 181] width 69 height 17
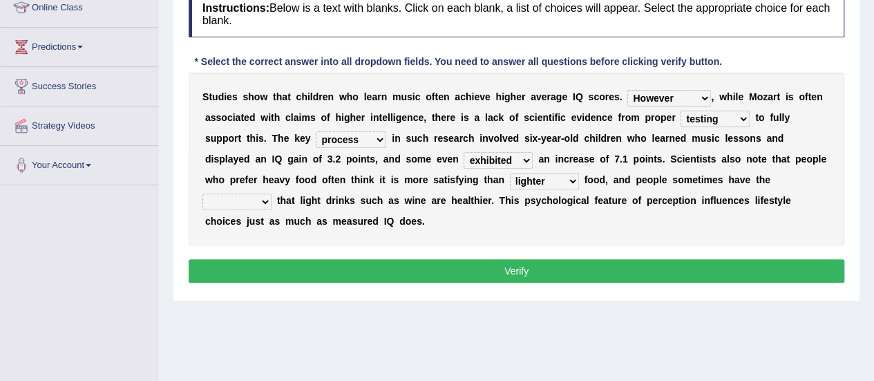
click at [272, 194] on select "illusion sight anecdote intention" at bounding box center [236, 202] width 69 height 17
select select "illusion"
click at [272, 194] on select "illusion sight anecdote intention" at bounding box center [236, 202] width 69 height 17
click at [570, 266] on button "Verify" at bounding box center [517, 270] width 656 height 23
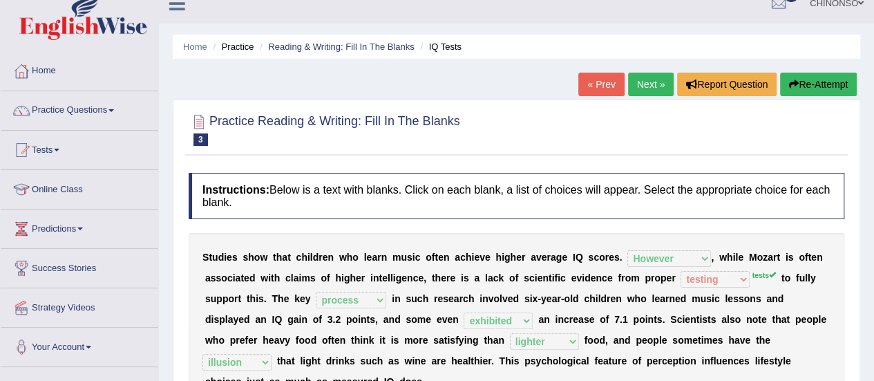
scroll to position [16, 0]
click at [650, 76] on link "Next »" at bounding box center [651, 84] width 46 height 23
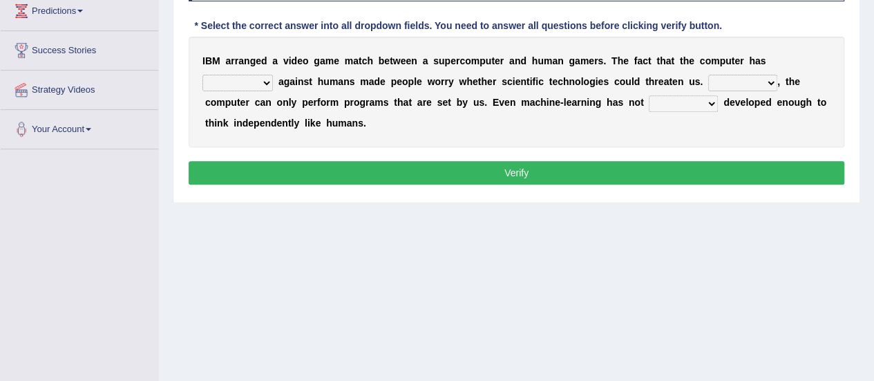
scroll to position [235, 0]
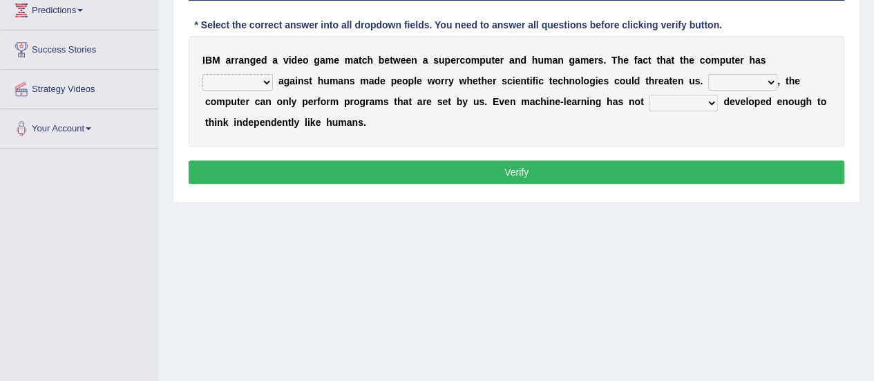
click at [260, 77] on select "competed fought acted challenged" at bounding box center [237, 82] width 70 height 17
select select "competed"
click at [202, 74] on select "competed fought acted challenged" at bounding box center [237, 82] width 70 height 17
click at [251, 78] on select "competed fought acted challenged" at bounding box center [237, 82] width 70 height 17
click at [748, 77] on select "Moreover However Thus So" at bounding box center [742, 82] width 69 height 17
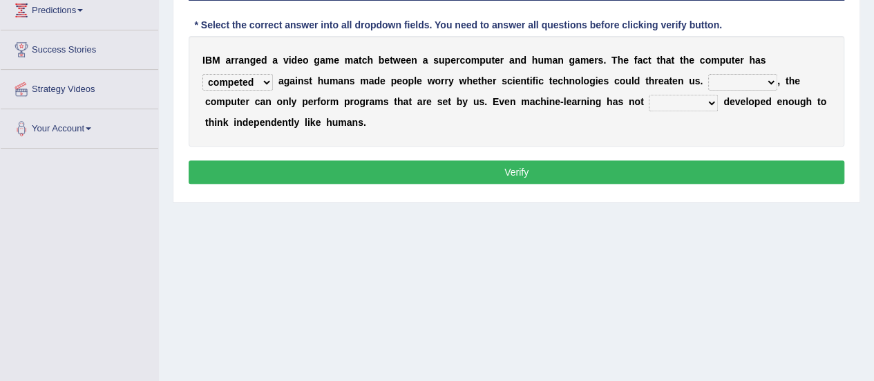
select select "However"
click at [708, 74] on select "Moreover However Thus So" at bounding box center [742, 82] width 69 height 17
click at [662, 100] on select "yet still only just" at bounding box center [683, 103] width 69 height 17
select select "yet"
click at [649, 95] on select "yet still only just" at bounding box center [683, 103] width 69 height 17
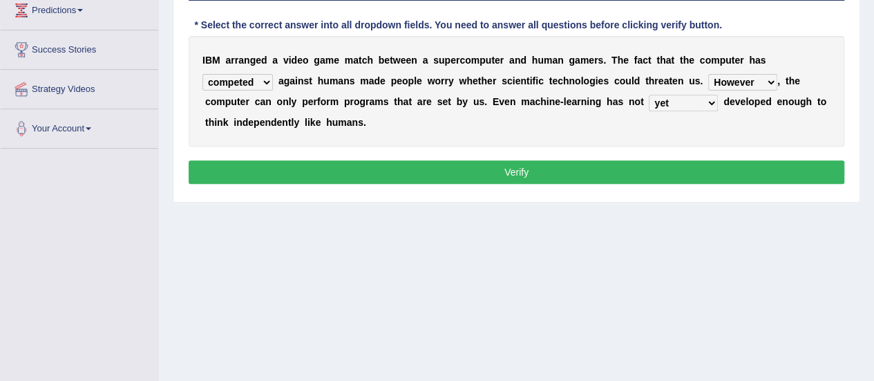
click at [567, 175] on button "Verify" at bounding box center [517, 171] width 656 height 23
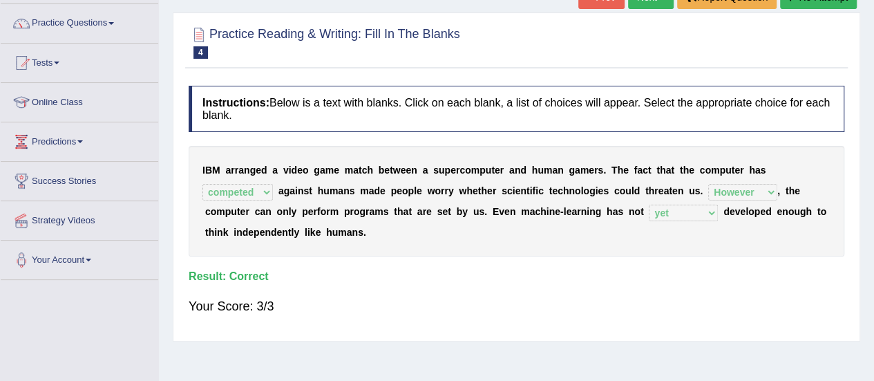
scroll to position [0, 0]
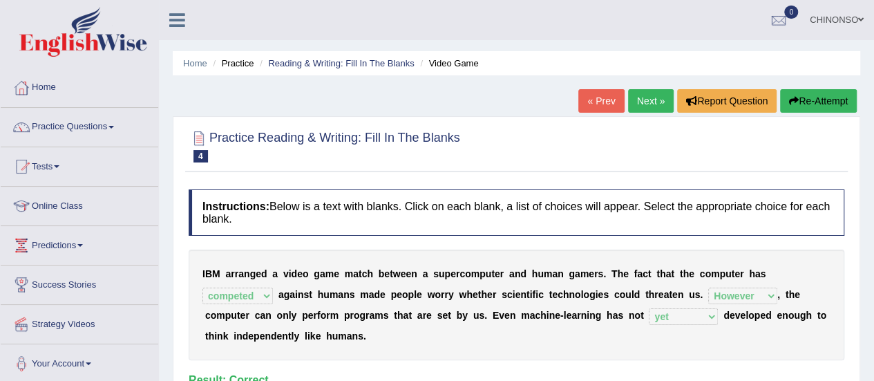
click at [650, 100] on link "Next »" at bounding box center [651, 100] width 46 height 23
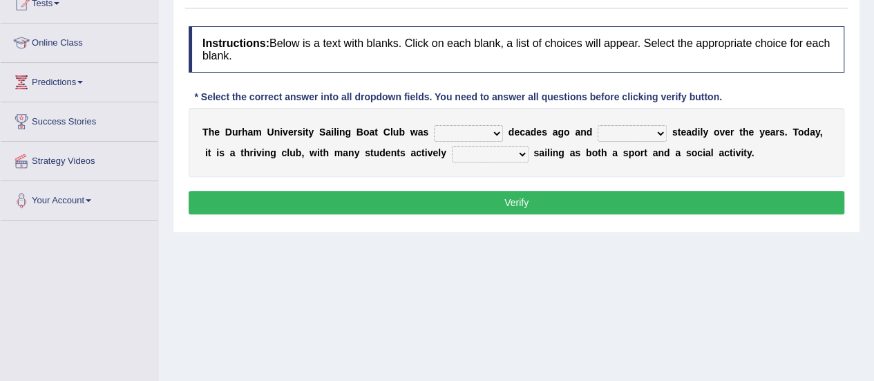
scroll to position [164, 0]
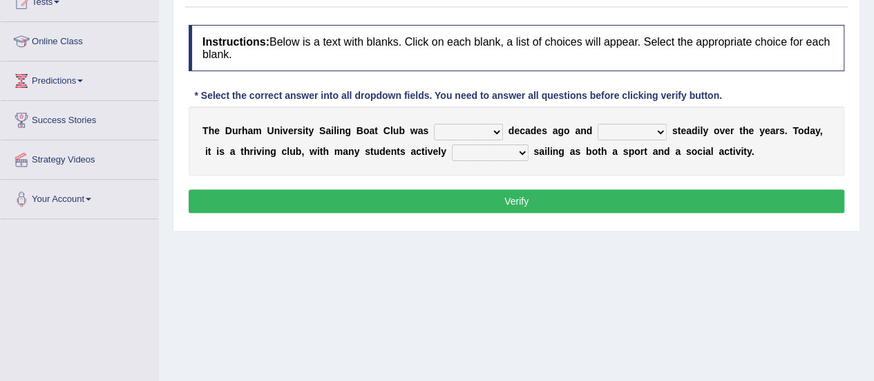
click at [472, 131] on select "found fund founded find" at bounding box center [468, 132] width 69 height 17
select select "founded"
click at [434, 124] on select "found fund founded find" at bounding box center [468, 132] width 69 height 17
click at [642, 131] on select "grow growing has grown grown" at bounding box center [632, 132] width 69 height 17
select select "has grown"
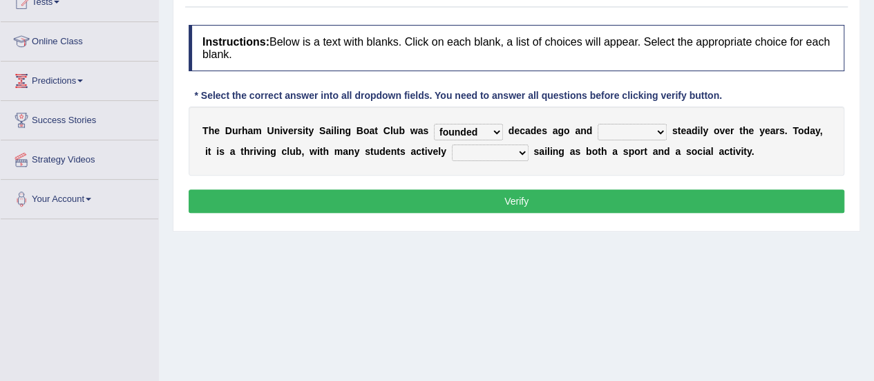
click at [598, 124] on select "grow growing has grown grown" at bounding box center [632, 132] width 69 height 17
click at [654, 134] on select "grow growing has grown grown" at bounding box center [632, 132] width 69 height 17
click at [490, 156] on select "enjoy enjoyed are enjoying enjoying" at bounding box center [490, 152] width 77 height 17
select select "enjoy"
click at [452, 144] on select "enjoy enjoyed are enjoying enjoying" at bounding box center [490, 152] width 77 height 17
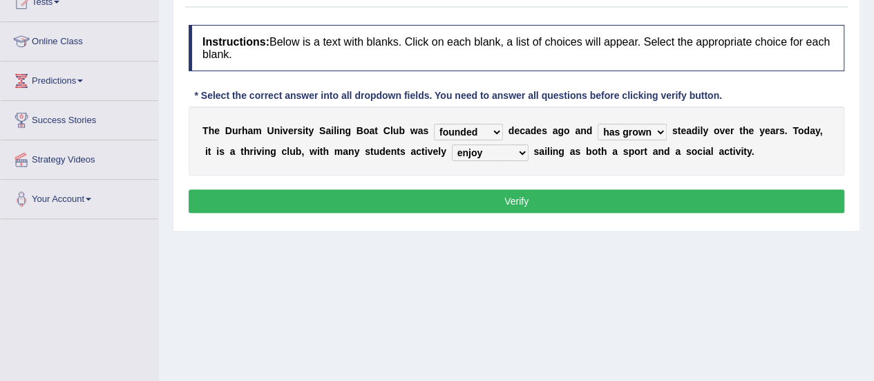
click at [604, 200] on button "Verify" at bounding box center [517, 200] width 656 height 23
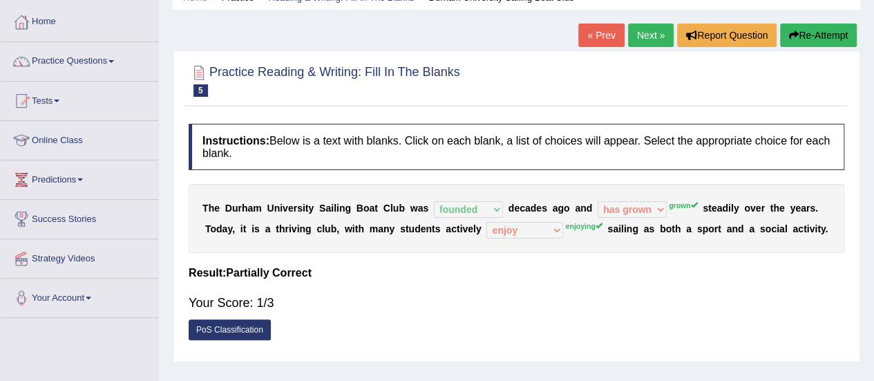
scroll to position [35, 0]
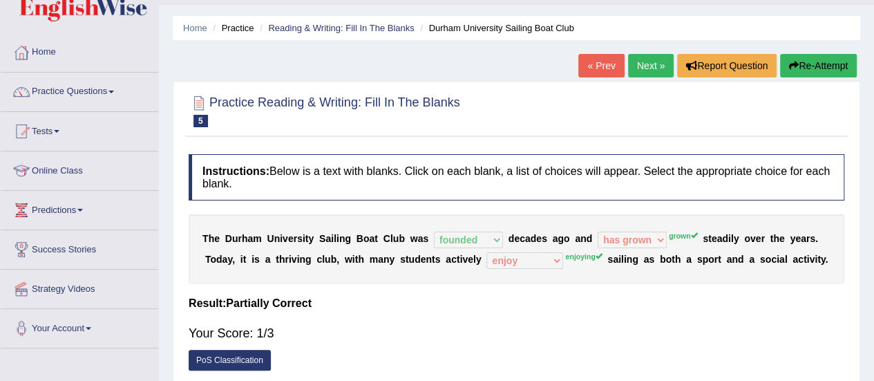
click at [658, 64] on link "Next »" at bounding box center [651, 65] width 46 height 23
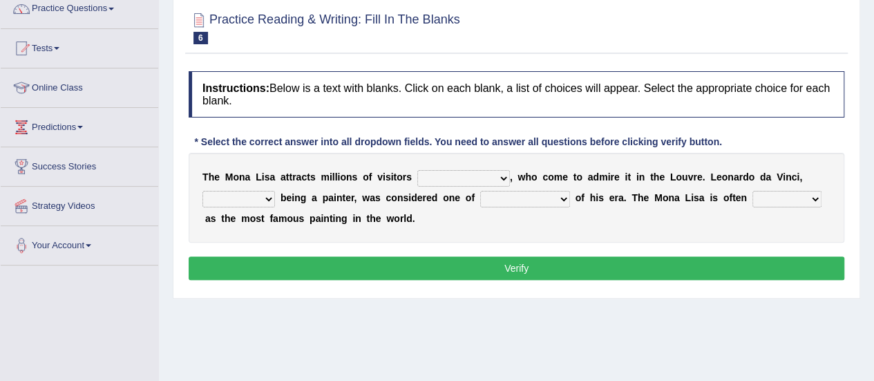
scroll to position [119, 0]
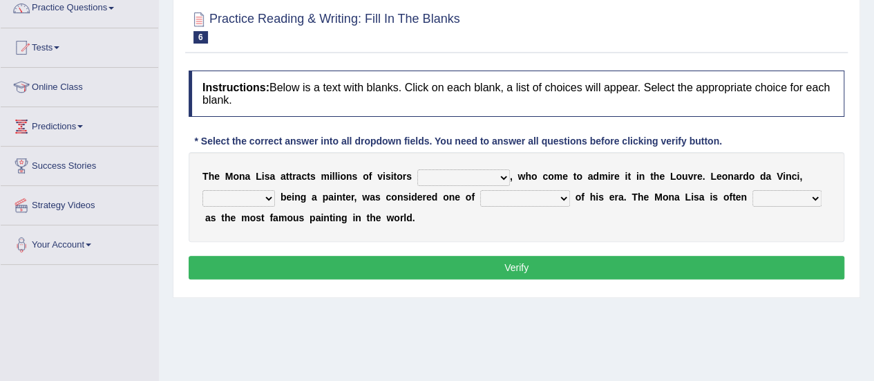
click at [497, 176] on select "around the year the all year all year round per year" at bounding box center [463, 177] width 93 height 17
select select "per year"
click at [417, 169] on select "around the year the all year all year round per year" at bounding box center [463, 177] width 93 height 17
click at [227, 198] on select "rather than as much as as well as as long as" at bounding box center [238, 198] width 73 height 17
click at [531, 194] on select "better artists artist the better artist the best artists" at bounding box center [525, 198] width 90 height 17
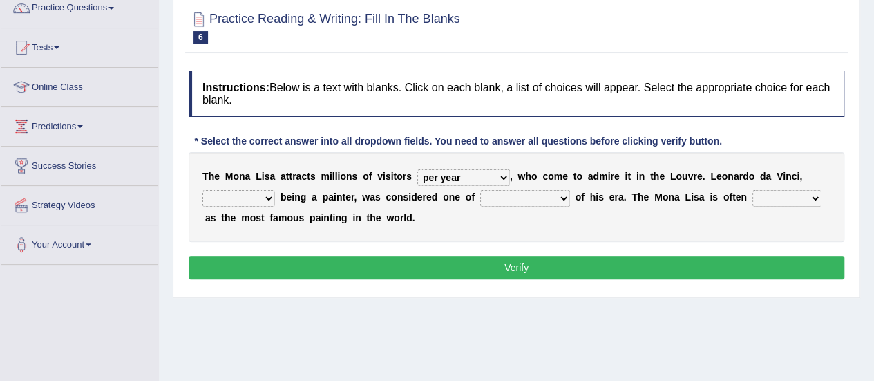
select select "the best artists"
click at [480, 190] on select "better artists artist the better artist the best artists" at bounding box center [525, 198] width 90 height 17
click at [766, 196] on select "classified suggested predicted described" at bounding box center [787, 198] width 69 height 17
select select "described"
click at [753, 190] on select "classified suggested predicted described" at bounding box center [787, 198] width 69 height 17
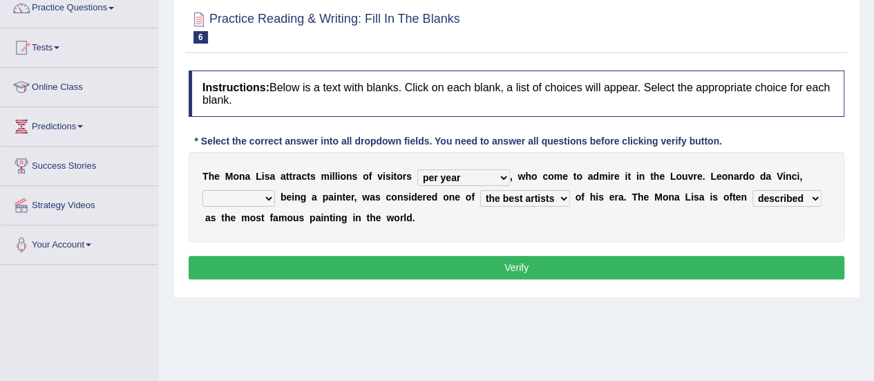
click at [250, 201] on select "rather than as much as as well as as long as" at bounding box center [238, 198] width 73 height 17
click at [250, 193] on select "rather than as much as as well as as long as" at bounding box center [238, 198] width 73 height 17
select select "as much as"
click at [202, 190] on select "rather than as much as as well as as long as" at bounding box center [238, 198] width 73 height 17
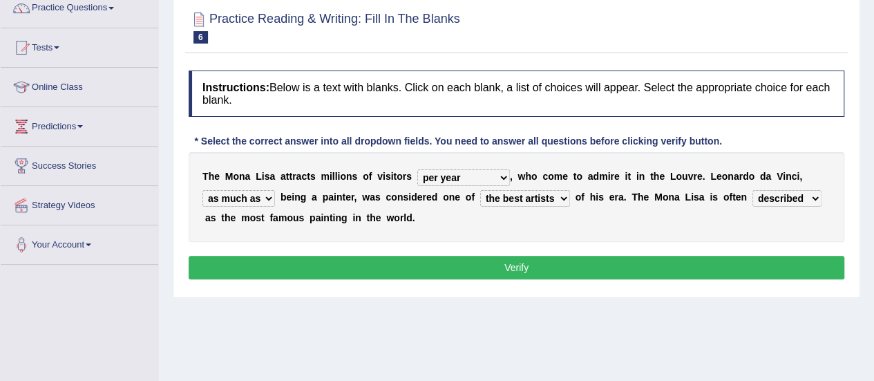
click at [327, 263] on button "Verify" at bounding box center [517, 267] width 656 height 23
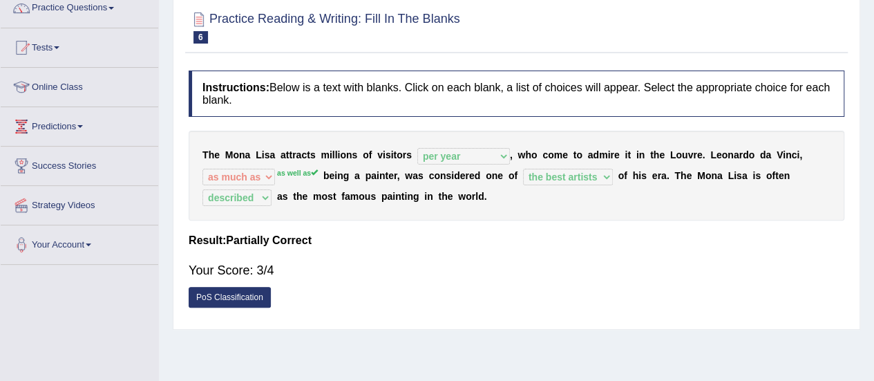
scroll to position [0, 0]
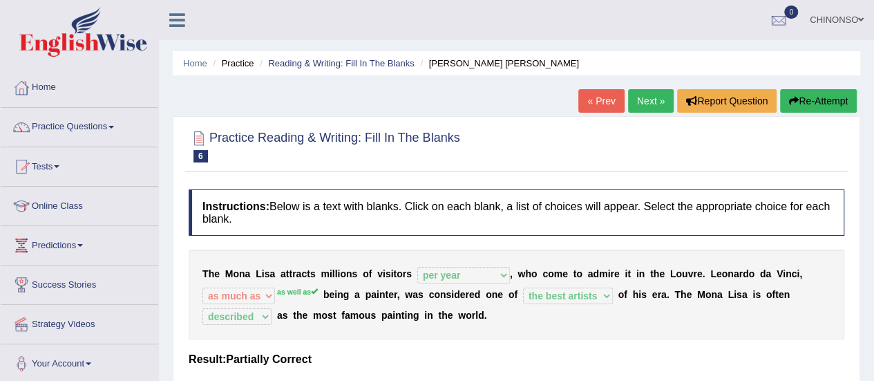
click at [651, 100] on link "Next »" at bounding box center [651, 100] width 46 height 23
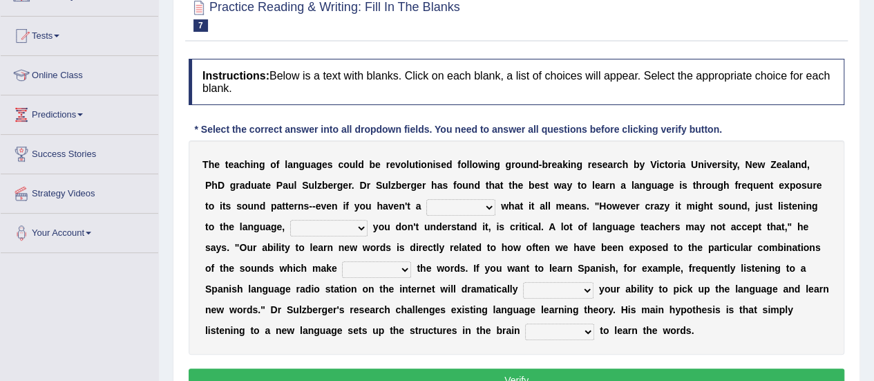
scroll to position [141, 0]
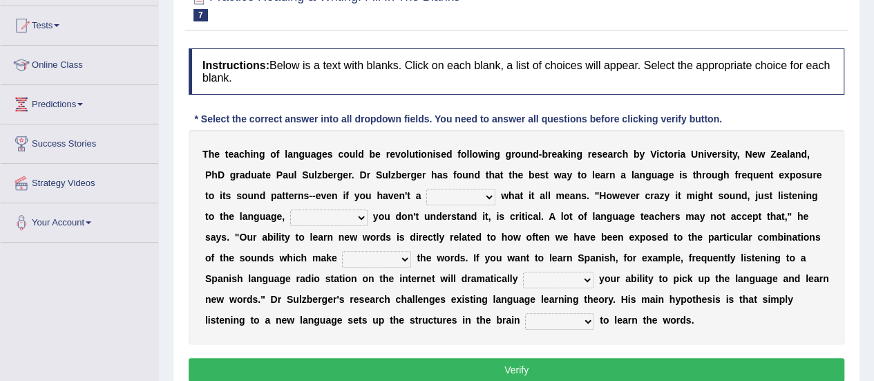
click at [441, 191] on select "dew claw clue due" at bounding box center [460, 197] width 69 height 17
select select "clue"
click at [426, 189] on select "dew claw clue due" at bounding box center [460, 197] width 69 height 17
click at [330, 214] on select "but also all together even though if so" at bounding box center [328, 217] width 77 height 17
select select "even though"
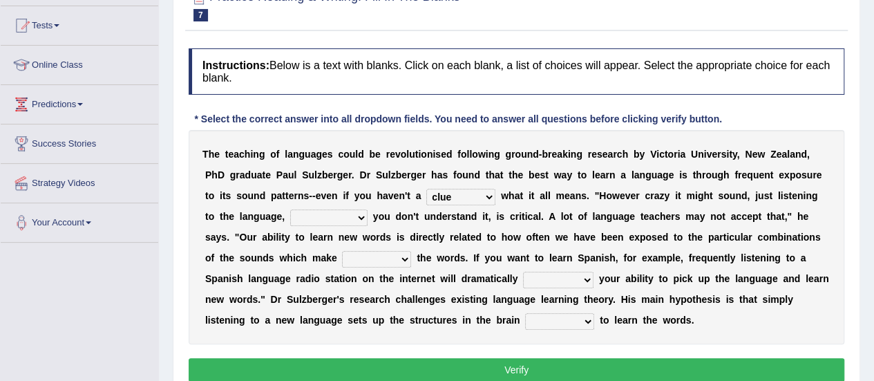
click at [290, 209] on select "but also all together even though if so" at bounding box center [328, 217] width 77 height 17
click at [364, 262] on select "down up of on" at bounding box center [376, 259] width 69 height 17
select select "up"
click at [342, 251] on select "down up of on" at bounding box center [376, 259] width 69 height 17
click at [553, 279] on select "evaluate exaggerate describe boost" at bounding box center [558, 280] width 70 height 17
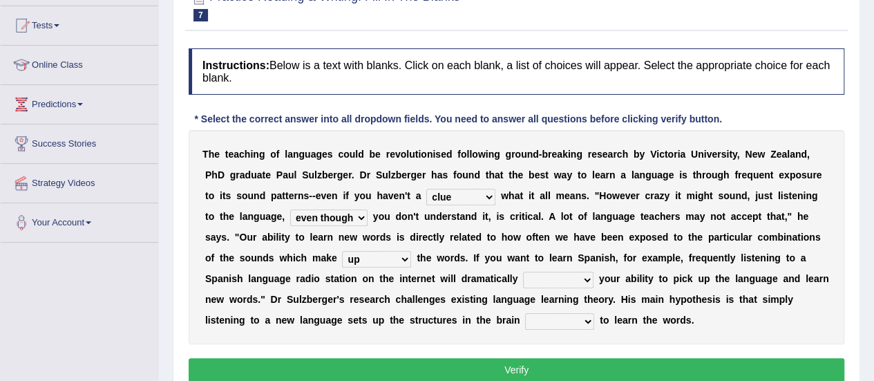
select select "boost"
click at [523, 272] on select "evaluate exaggerate describe boost" at bounding box center [558, 280] width 70 height 17
click at [558, 324] on select "requiring required directed to require" at bounding box center [559, 321] width 69 height 17
select select "required"
click at [525, 313] on select "requiring required directed to require" at bounding box center [559, 321] width 69 height 17
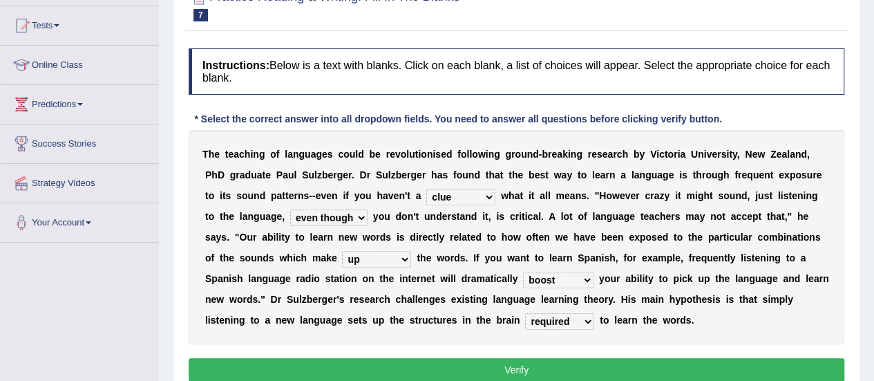
click at [566, 364] on button "Verify" at bounding box center [517, 369] width 656 height 23
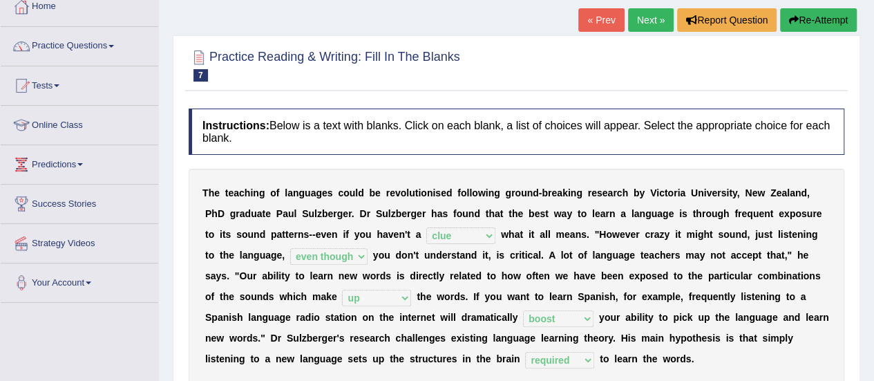
scroll to position [0, 0]
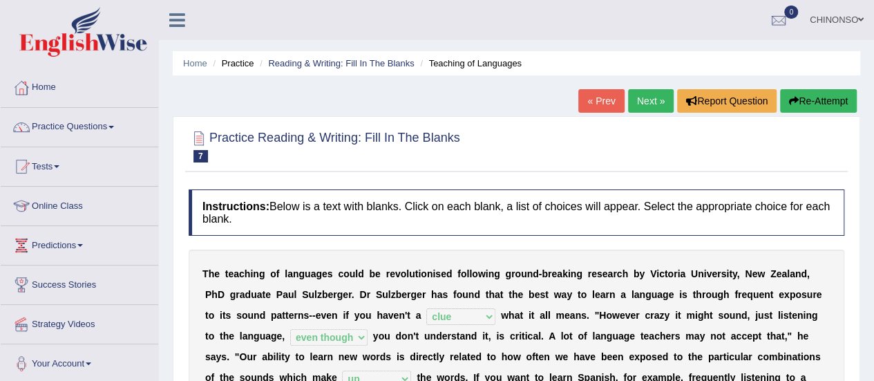
click at [651, 97] on link "Next »" at bounding box center [651, 100] width 46 height 23
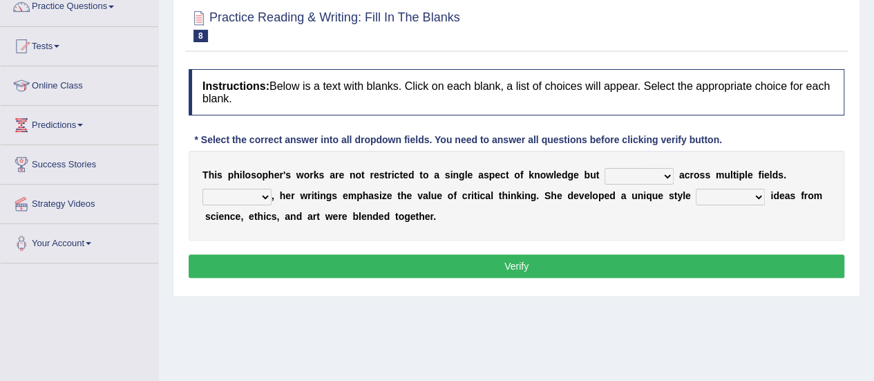
scroll to position [121, 0]
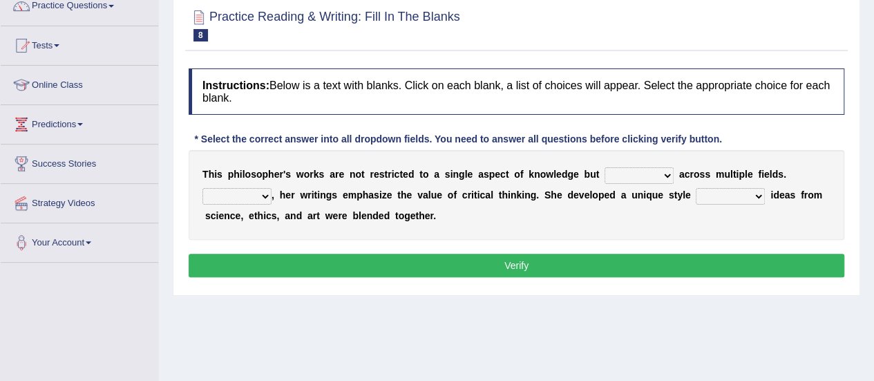
click at [625, 180] on select "constrain contain assemble extend" at bounding box center [639, 175] width 69 height 17
select select "extend"
click at [605, 167] on select "constrain contain assemble extend" at bounding box center [639, 175] width 69 height 17
click at [229, 193] on select "Rather So Moreover Likely" at bounding box center [236, 196] width 69 height 17
select select "Moreover"
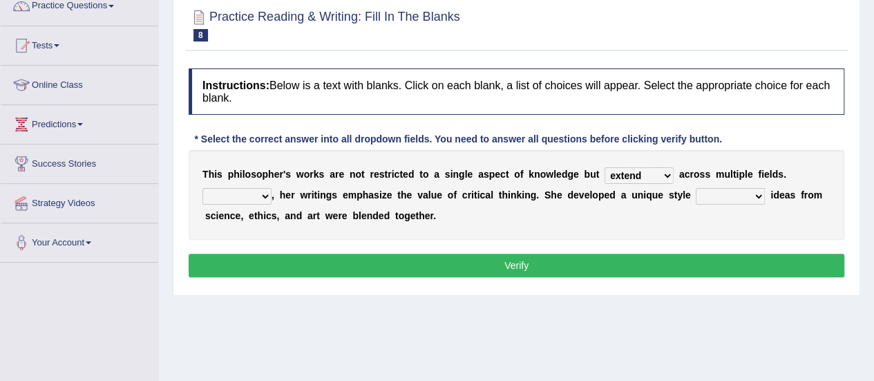
click at [202, 188] on select "Rather So Moreover Likely" at bounding box center [236, 196] width 69 height 17
click at [722, 196] on select "in that that which in which" at bounding box center [730, 196] width 69 height 17
select select "in which"
click at [696, 188] on select "in that that which in which" at bounding box center [730, 196] width 69 height 17
click at [500, 265] on button "Verify" at bounding box center [517, 265] width 656 height 23
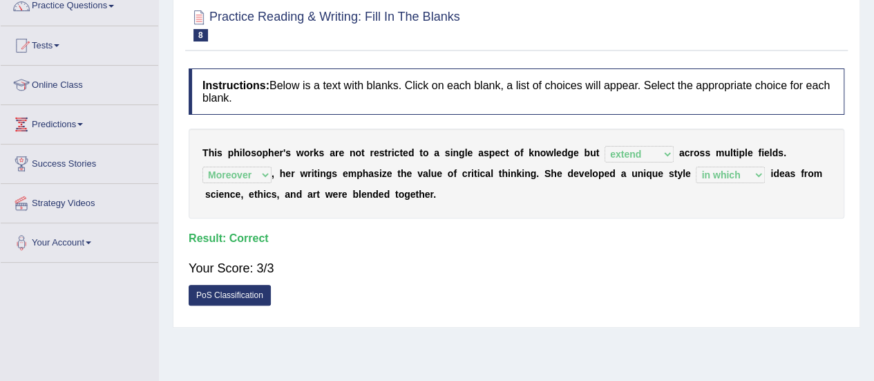
scroll to position [0, 0]
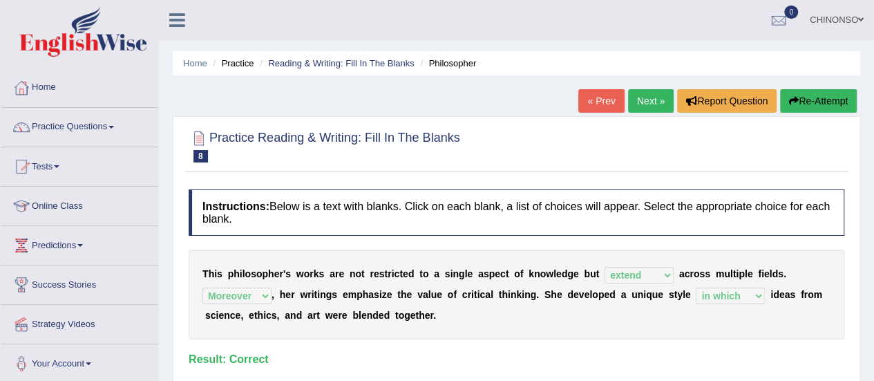
click at [641, 99] on link "Next »" at bounding box center [651, 100] width 46 height 23
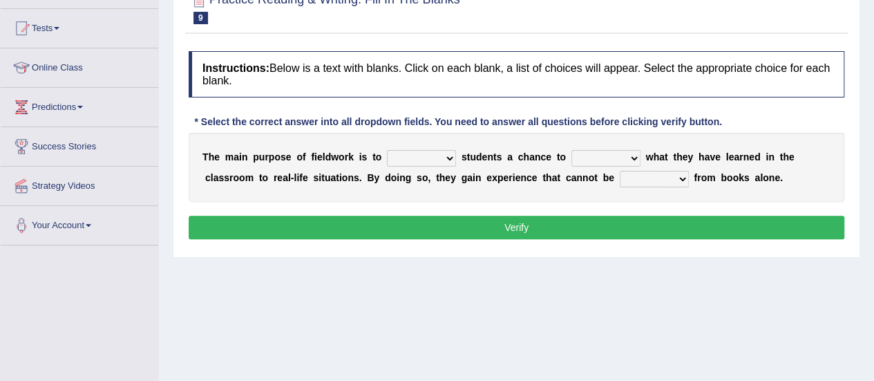
scroll to position [140, 0]
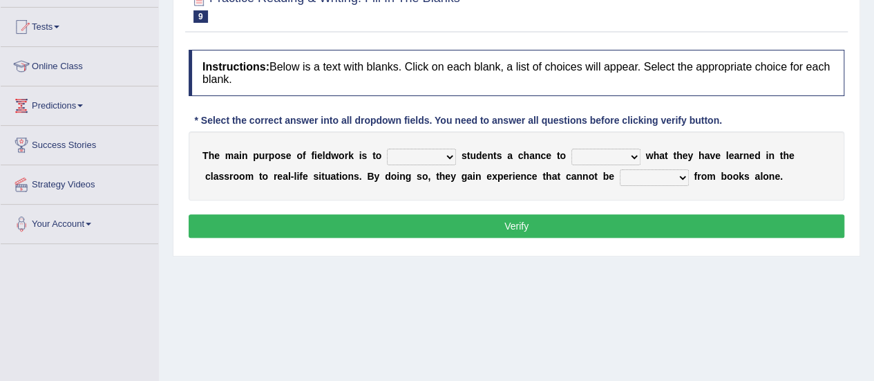
click at [419, 152] on select "resemble stow rave offer" at bounding box center [421, 157] width 69 height 17
select select "offer"
click at [387, 149] on select "resemble stow rave offer" at bounding box center [421, 157] width 69 height 17
click at [586, 162] on select "compare align apply dismount" at bounding box center [606, 157] width 69 height 17
select select "align"
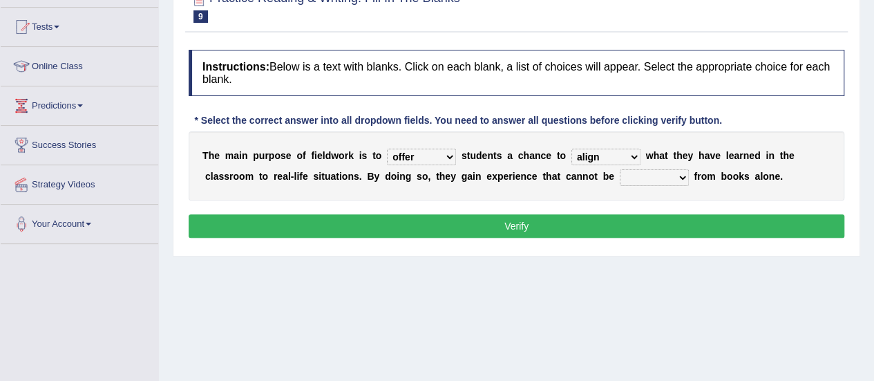
click at [572, 149] on select "compare align apply dismount" at bounding box center [606, 157] width 69 height 17
click at [650, 176] on select "originated prepared obtained touted" at bounding box center [654, 177] width 69 height 17
select select "obtained"
click at [620, 169] on select "originated prepared obtained touted" at bounding box center [654, 177] width 69 height 17
click at [643, 222] on button "Verify" at bounding box center [517, 225] width 656 height 23
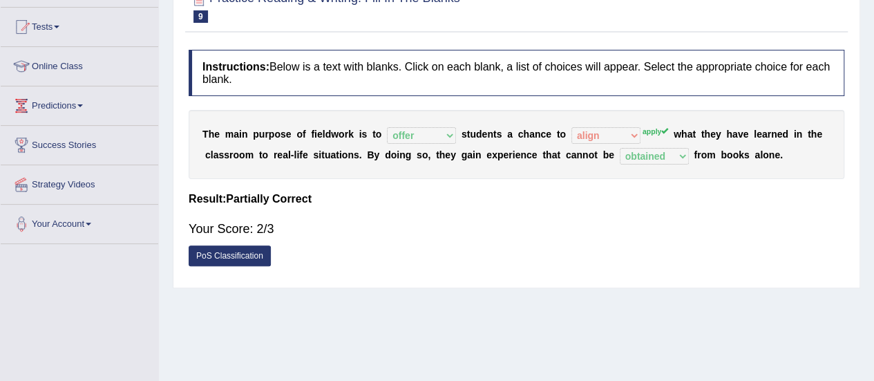
scroll to position [0, 0]
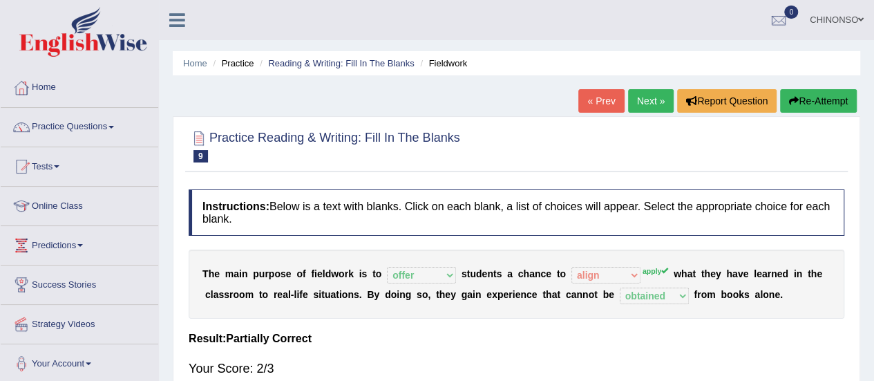
click at [641, 97] on link "Next »" at bounding box center [651, 100] width 46 height 23
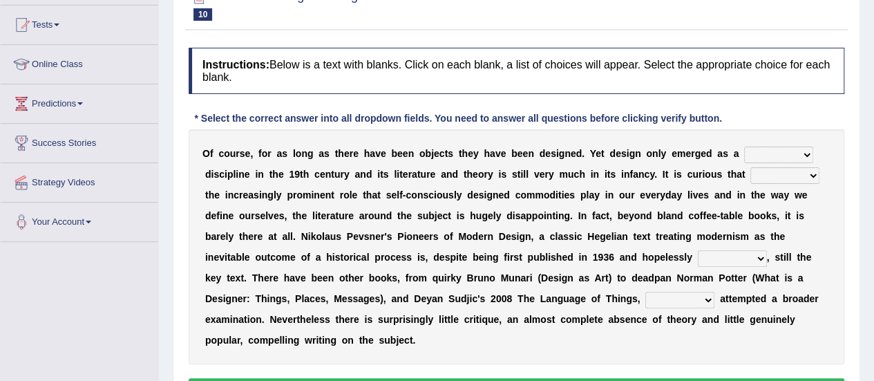
scroll to position [142, 0]
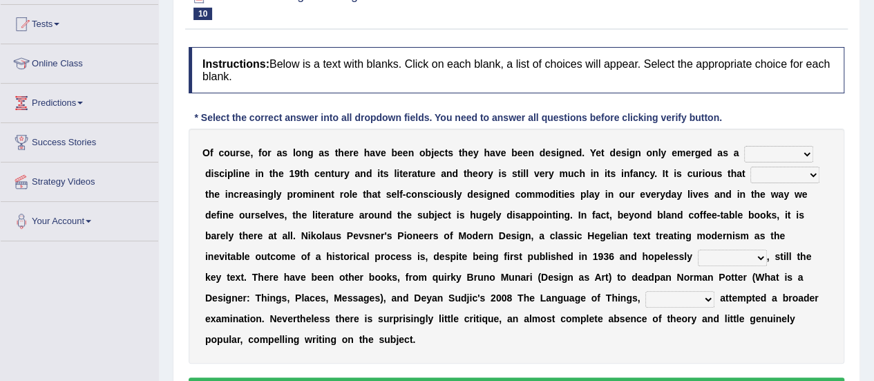
click at [772, 153] on select "bilateral ubiquitous foremost dedicated" at bounding box center [778, 154] width 69 height 17
select select "bilateral"
click at [744, 146] on select "bilateral ubiquitous foremost dedicated" at bounding box center [778, 154] width 69 height 17
click at [764, 175] on select "since despite within through" at bounding box center [785, 175] width 69 height 17
select select "through"
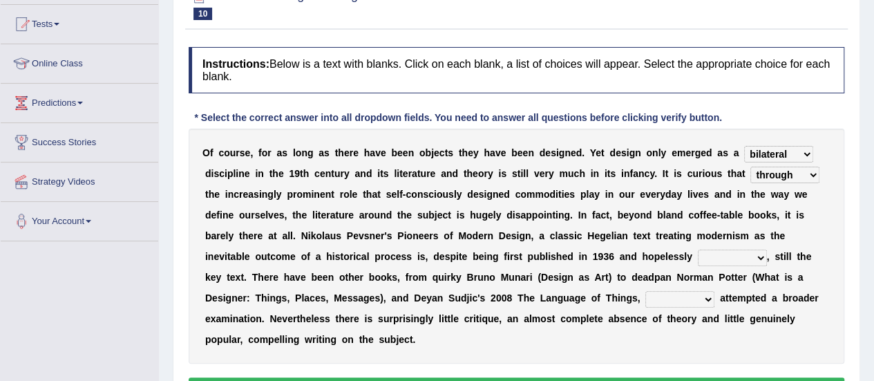
click at [751, 167] on select "since despite within through" at bounding box center [785, 175] width 69 height 17
click at [713, 249] on select "dates dating date dated" at bounding box center [732, 257] width 69 height 17
select select "dating"
click at [698, 249] on select "dates dating date dated" at bounding box center [732, 257] width 69 height 17
click at [676, 298] on select "which then however as" at bounding box center [680, 299] width 69 height 17
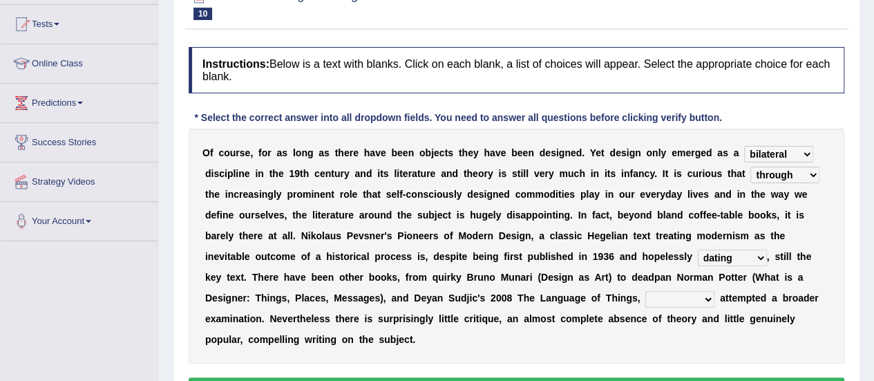
select select "which"
click at [646, 291] on select "which then however as" at bounding box center [680, 299] width 69 height 17
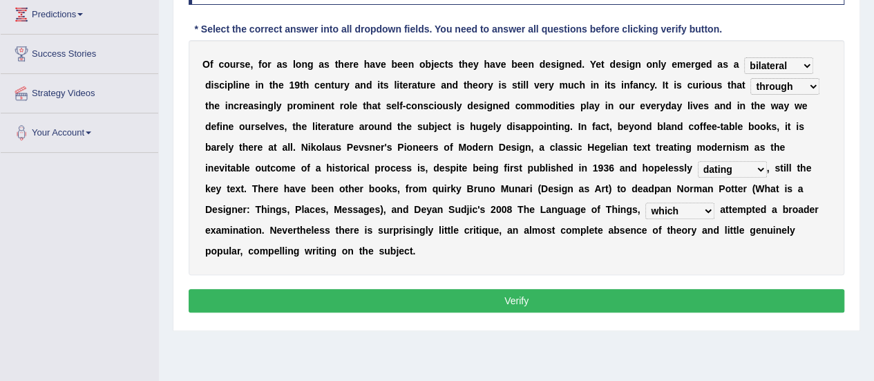
scroll to position [242, 0]
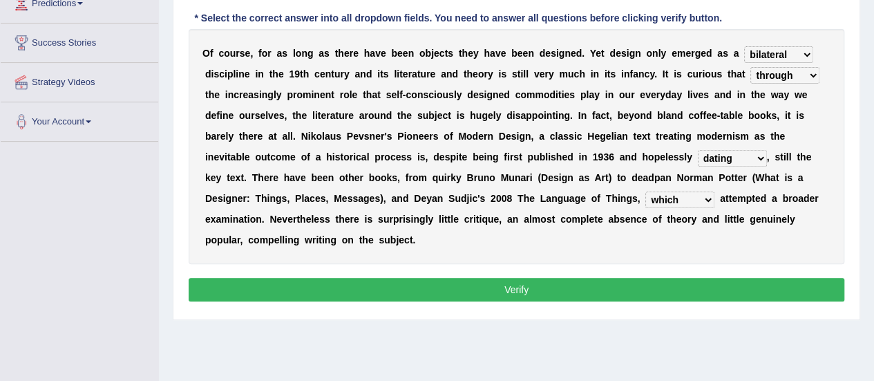
click at [514, 291] on button "Verify" at bounding box center [517, 289] width 656 height 23
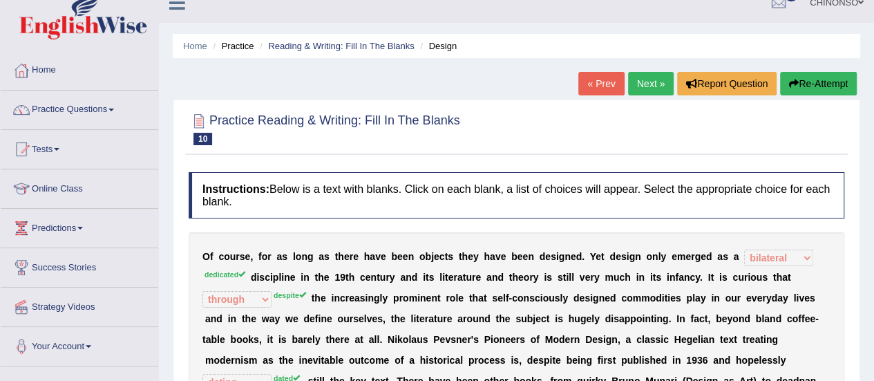
scroll to position [0, 0]
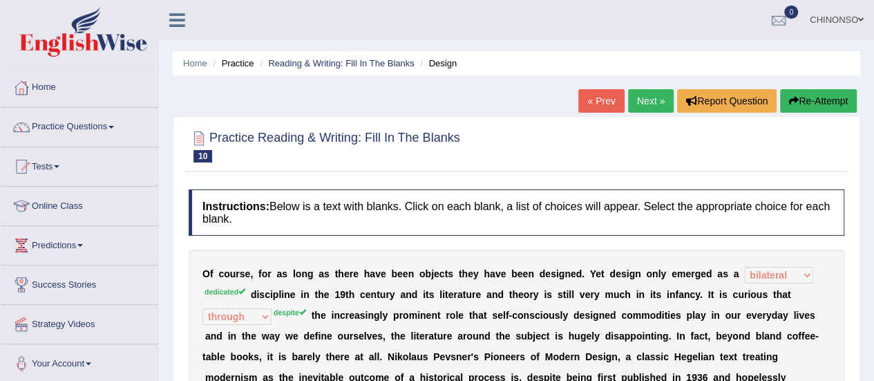
click at [643, 106] on link "Next »" at bounding box center [651, 100] width 46 height 23
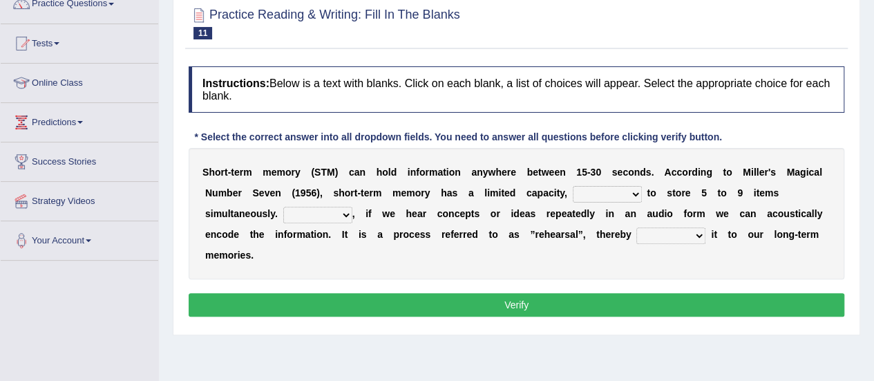
scroll to position [126, 0]
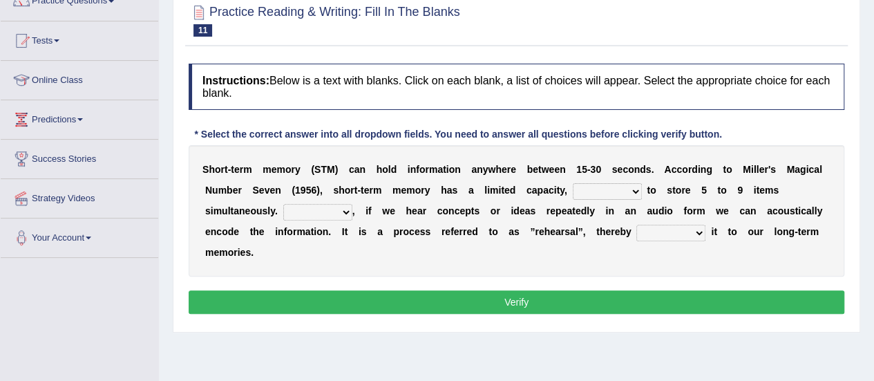
click at [586, 189] on select "being able is able be able unable" at bounding box center [607, 191] width 69 height 17
select select "unable"
click at [573, 183] on select "being able is able be able unable" at bounding box center [607, 191] width 69 height 17
click at [310, 212] on select "However So Moreover Therefore" at bounding box center [317, 212] width 69 height 17
select select "However"
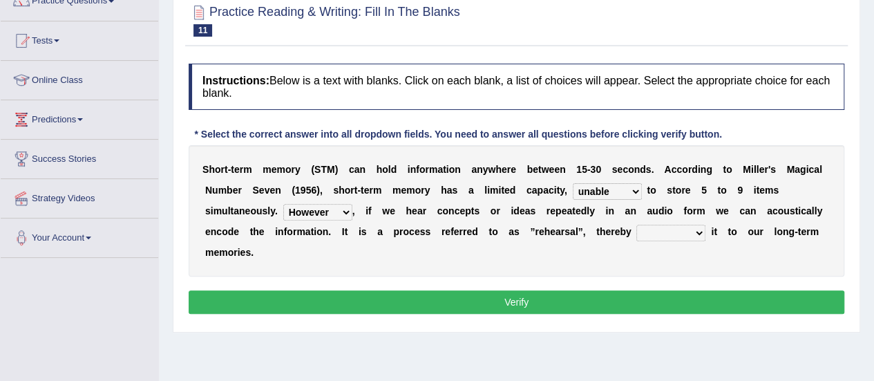
click at [283, 204] on select "However So Moreover Therefore" at bounding box center [317, 212] width 69 height 17
click at [679, 228] on select "commit commits commiting commited" at bounding box center [671, 233] width 69 height 17
select select "commiting"
click at [637, 225] on select "commit commits commiting commited" at bounding box center [671, 233] width 69 height 17
click at [652, 299] on button "Verify" at bounding box center [517, 301] width 656 height 23
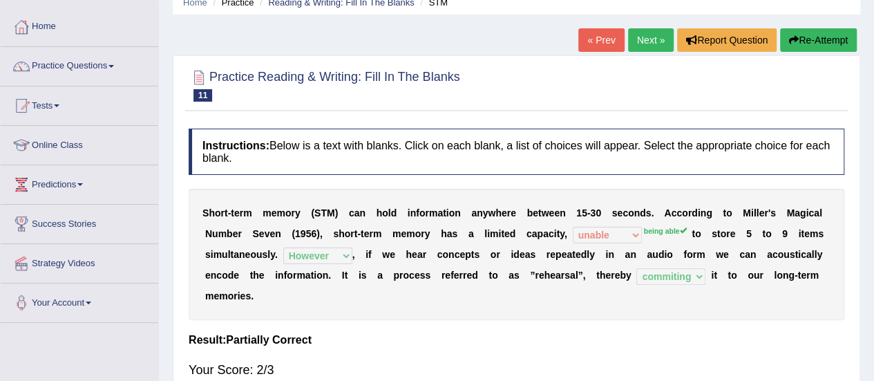
scroll to position [59, 0]
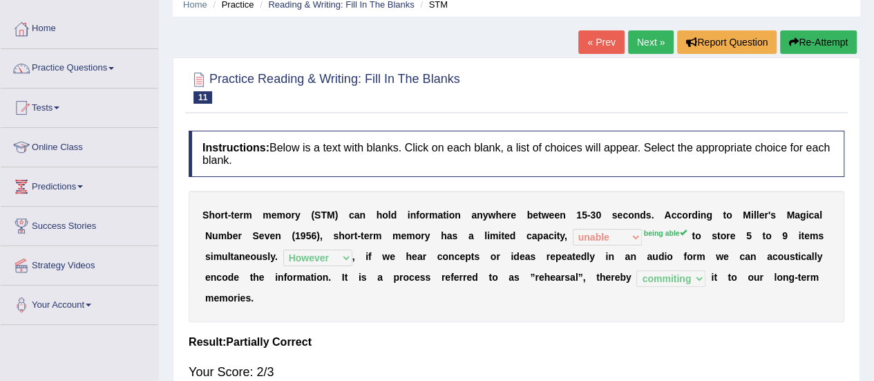
click at [650, 41] on link "Next »" at bounding box center [651, 41] width 46 height 23
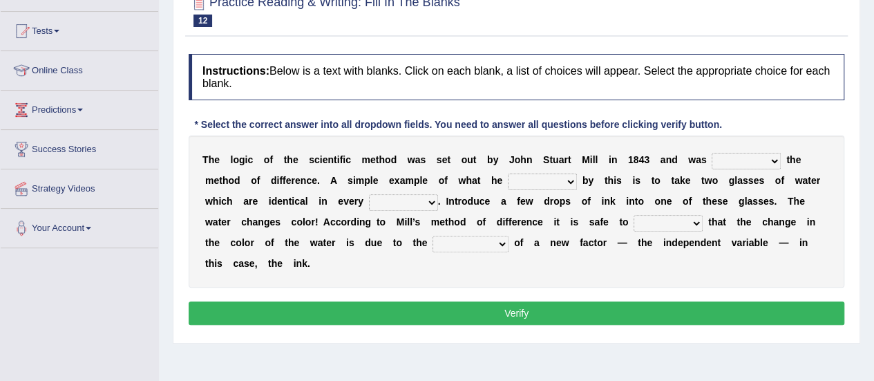
scroll to position [134, 0]
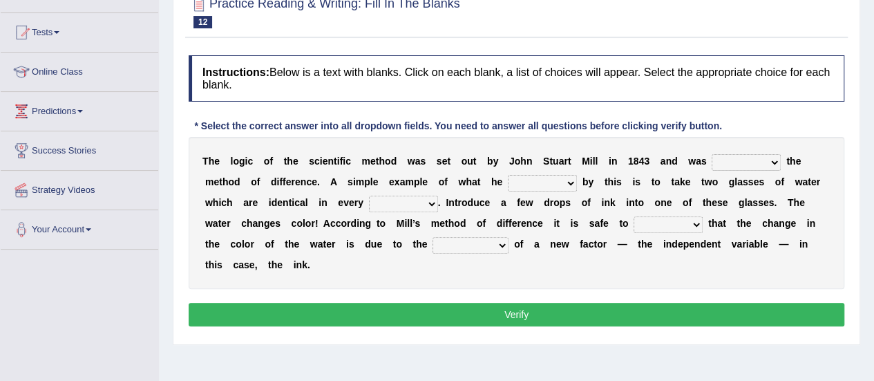
click at [760, 167] on select "pointed claimed demanded named" at bounding box center [746, 162] width 69 height 17
select select "named"
click at [712, 154] on select "pointed claimed demanded named" at bounding box center [746, 162] width 69 height 17
click at [554, 184] on select "capped charged found meant" at bounding box center [542, 183] width 69 height 17
select select "meant"
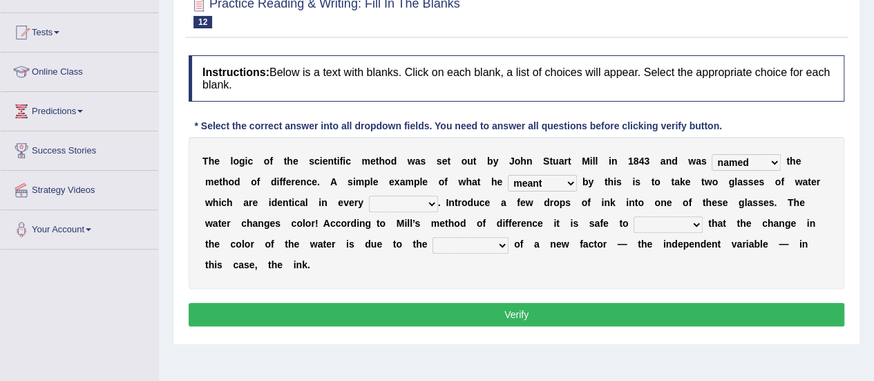
click at [508, 175] on select "capped charged found meant" at bounding box center [542, 183] width 69 height 17
click at [389, 202] on select "thought identity measure respect" at bounding box center [403, 204] width 69 height 17
select select "measure"
click at [369, 196] on select "thought identity measure respect" at bounding box center [403, 204] width 69 height 17
click at [393, 266] on div "T h e l o g i c o f t h e s c i e n t i f i c m e t h o d w a s s e t o u t b y…" at bounding box center [517, 213] width 656 height 152
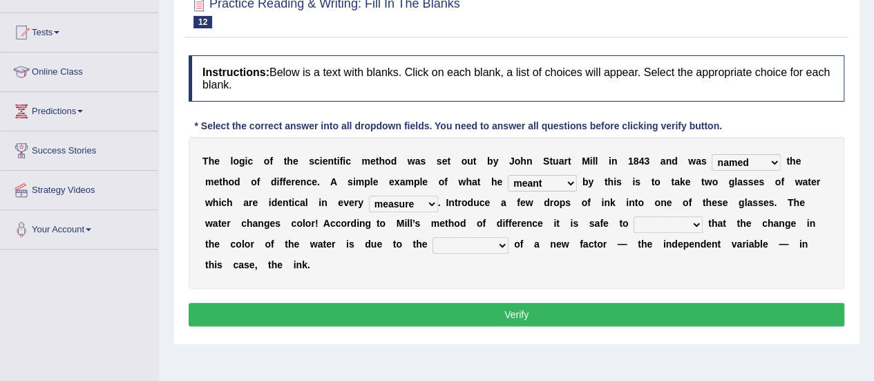
click at [675, 224] on select "assume discuss prefer acclaim" at bounding box center [668, 224] width 69 height 17
select select "assume"
click at [634, 216] on select "assume discuss prefer acclaim" at bounding box center [668, 224] width 69 height 17
click at [457, 247] on select "introduction magnitude preparation purification" at bounding box center [471, 245] width 76 height 17
select select "introduction"
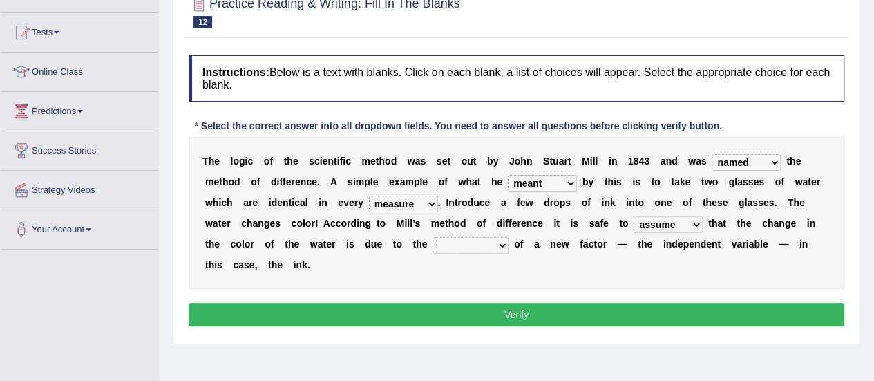
click at [433, 237] on select "introduction magnitude preparation purification" at bounding box center [471, 245] width 76 height 17
click at [456, 309] on button "Verify" at bounding box center [517, 314] width 656 height 23
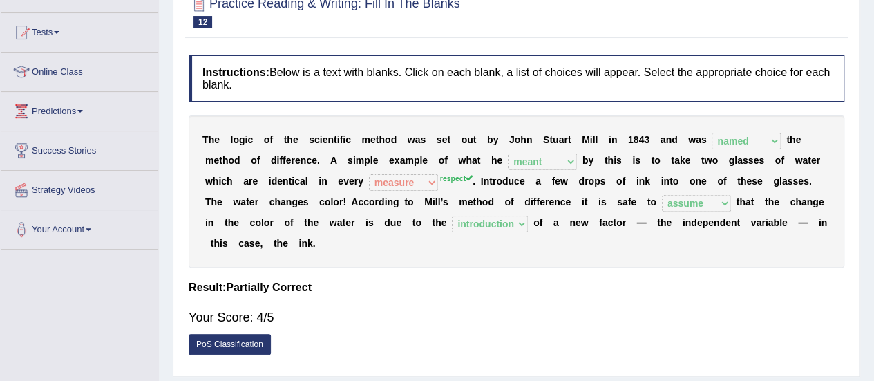
click at [452, 175] on sup "respect" at bounding box center [456, 178] width 32 height 8
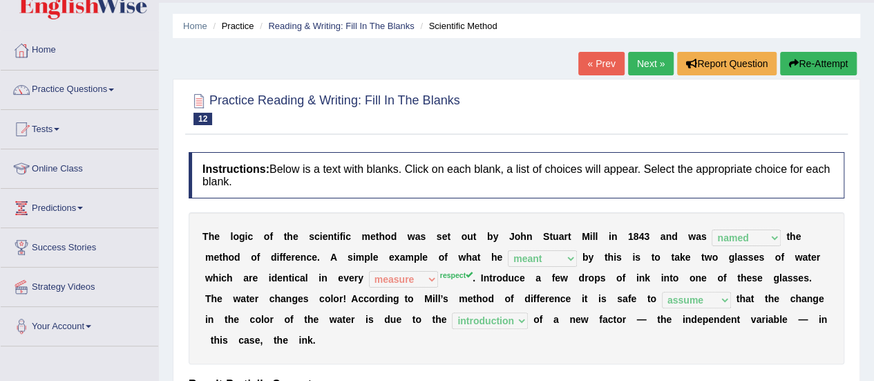
scroll to position [0, 0]
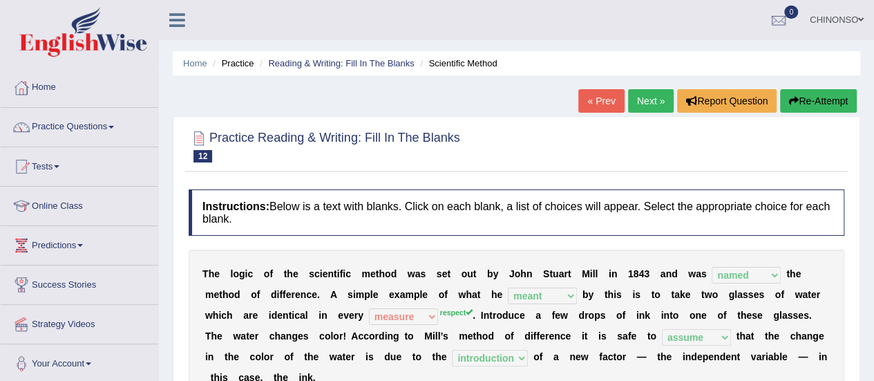
click at [642, 102] on link "Next »" at bounding box center [651, 100] width 46 height 23
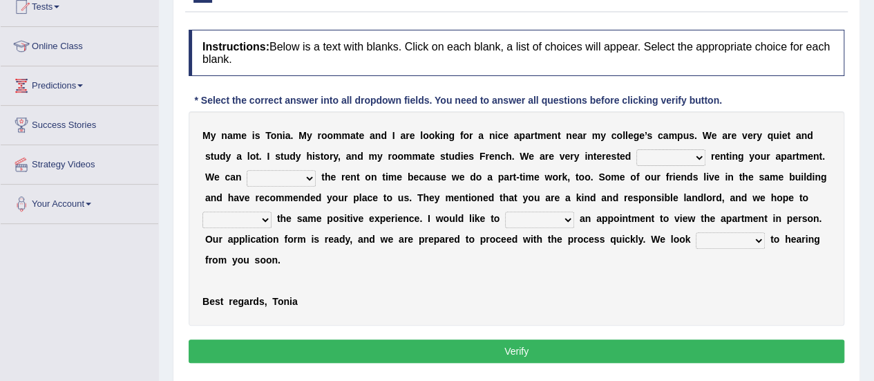
scroll to position [175, 0]
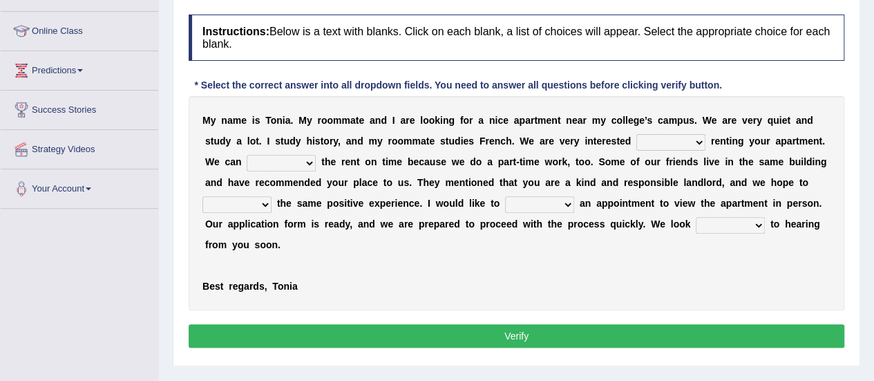
click at [655, 144] on select "for about at in" at bounding box center [671, 142] width 69 height 17
select select "in"
click at [637, 134] on select "for about at in" at bounding box center [671, 142] width 69 height 17
click at [266, 157] on select "afford get pay bring" at bounding box center [281, 163] width 69 height 17
select select "pay"
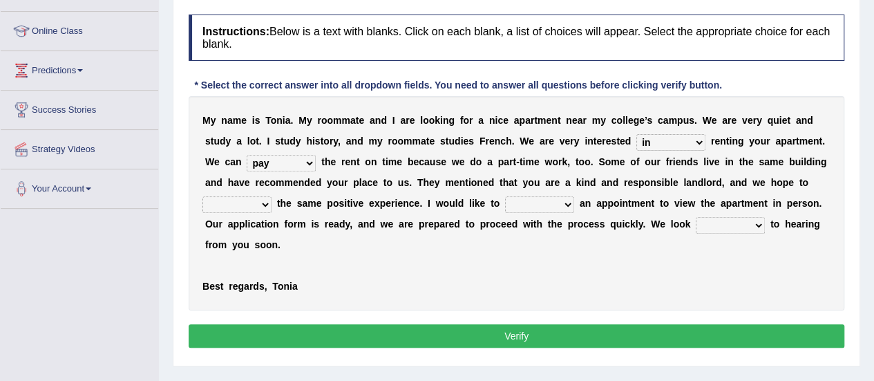
click at [247, 155] on select "afford get pay bring" at bounding box center [281, 163] width 69 height 17
click at [248, 202] on select "form meet have decide" at bounding box center [236, 204] width 69 height 17
select select "have"
click at [202, 196] on select "form meet have decide" at bounding box center [236, 204] width 69 height 17
click at [521, 208] on select "own recall revise make" at bounding box center [539, 204] width 69 height 17
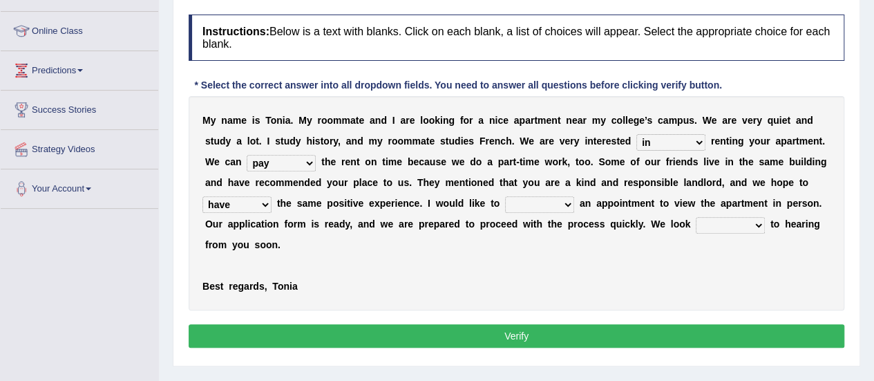
select select "make"
click at [505, 196] on select "own recall revise make" at bounding box center [539, 204] width 69 height 17
click at [724, 223] on select "around out in forward" at bounding box center [730, 225] width 69 height 17
select select "forward"
click at [696, 217] on select "around out in forward" at bounding box center [730, 225] width 69 height 17
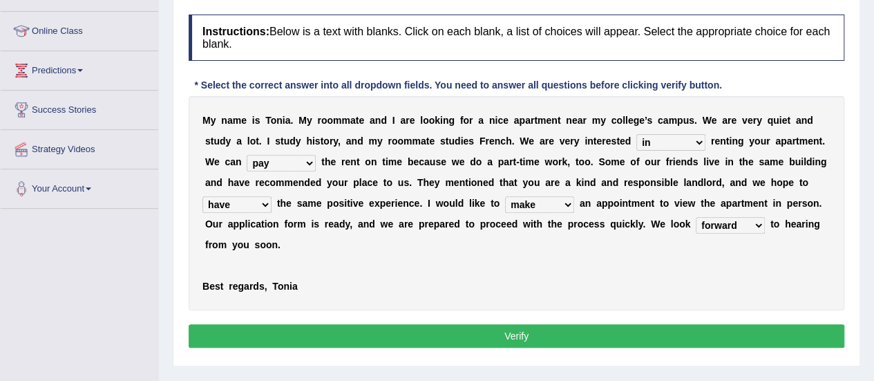
click at [628, 332] on button "Verify" at bounding box center [517, 335] width 656 height 23
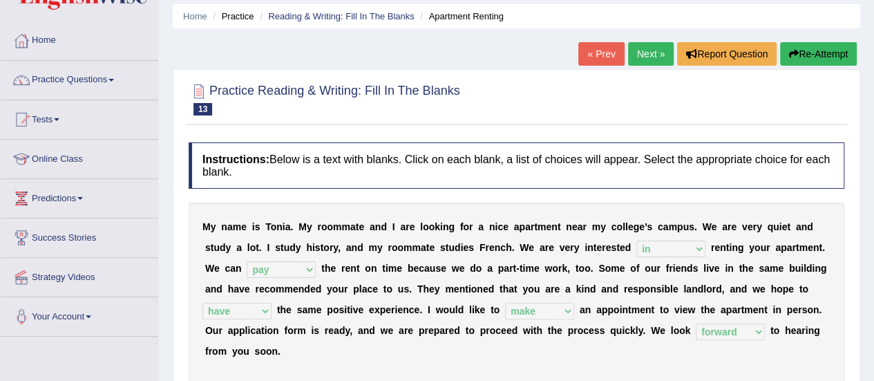
scroll to position [46, 0]
click at [642, 48] on link "Next »" at bounding box center [651, 54] width 46 height 23
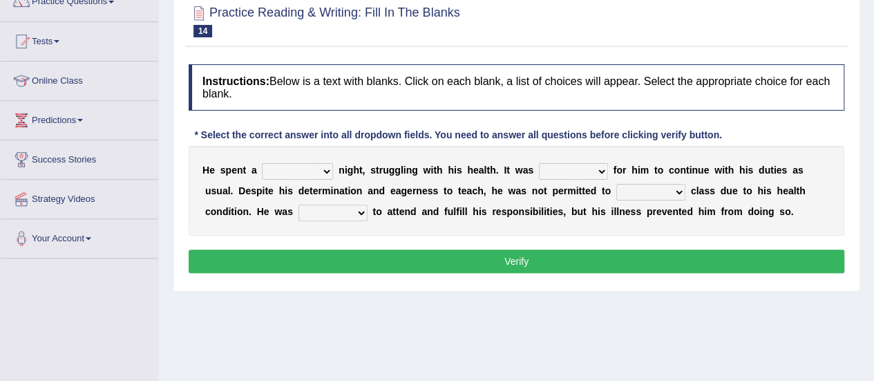
scroll to position [126, 0]
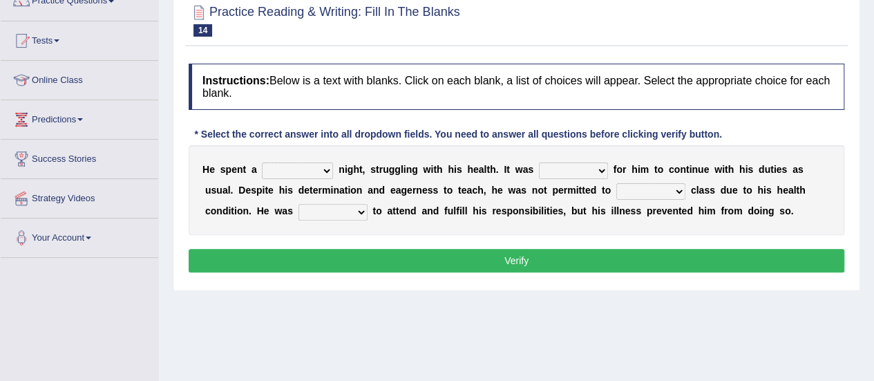
click at [311, 169] on select "cheerful restful meaningful painful" at bounding box center [297, 170] width 71 height 17
select select "painful"
click at [262, 162] on select "cheerful restful meaningful painful" at bounding box center [297, 170] width 71 height 17
click at [563, 167] on select "enjoyable simple difficult natural" at bounding box center [573, 170] width 69 height 17
select select "difficult"
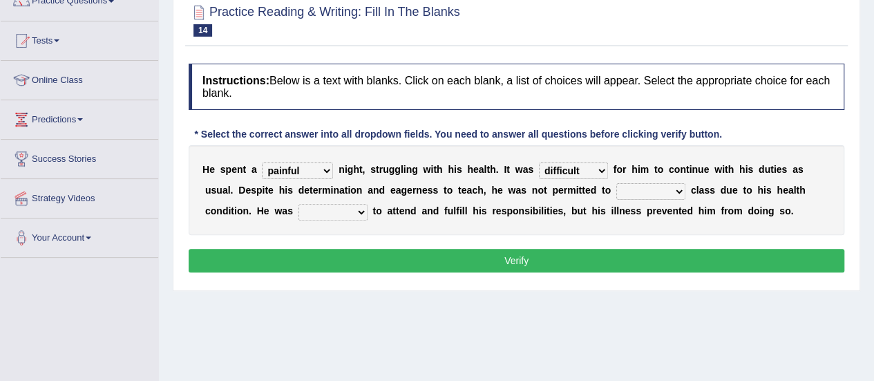
click at [539, 162] on select "enjoyable simple difficult natural" at bounding box center [573, 170] width 69 height 17
click at [647, 190] on select "teach leave cancel attend" at bounding box center [650, 191] width 69 height 17
select select "attend"
click at [616, 183] on select "teach leave cancel attend" at bounding box center [650, 191] width 69 height 17
click at [318, 209] on select "anxious forced lazy happy" at bounding box center [333, 212] width 69 height 17
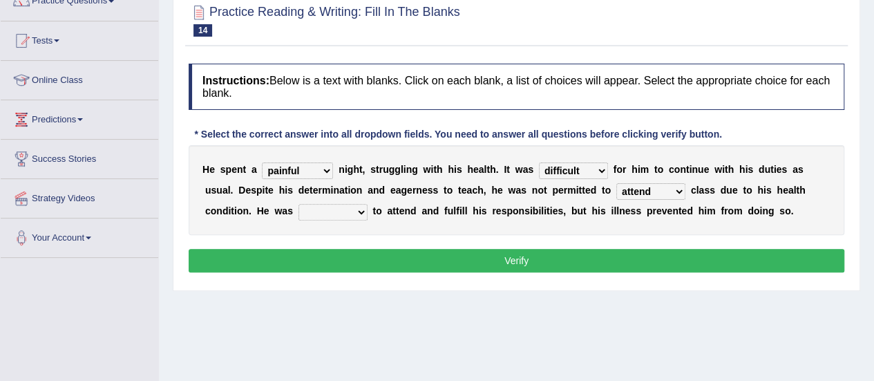
select select "happy"
click at [299, 204] on select "anxious forced lazy happy" at bounding box center [333, 212] width 69 height 17
click at [377, 263] on button "Verify" at bounding box center [517, 260] width 656 height 23
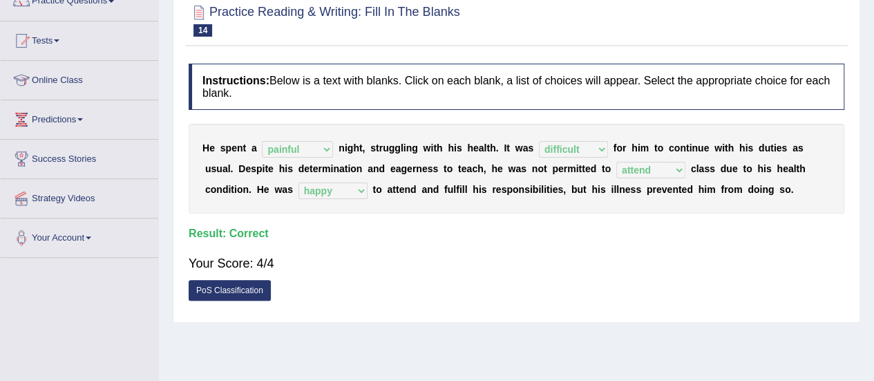
scroll to position [0, 0]
